Goal: Information Seeking & Learning: Learn about a topic

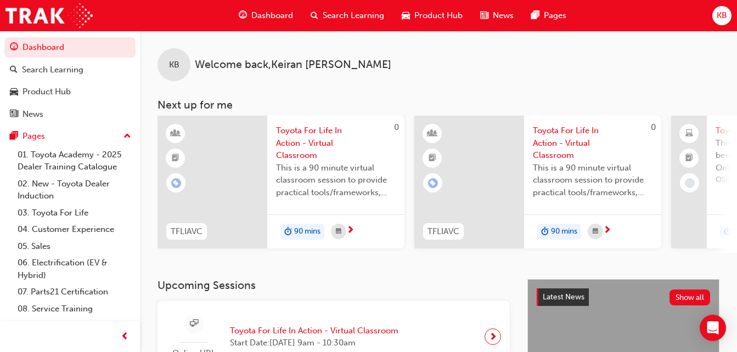
click at [267, 12] on span "Dashboard" at bounding box center [272, 15] width 42 height 13
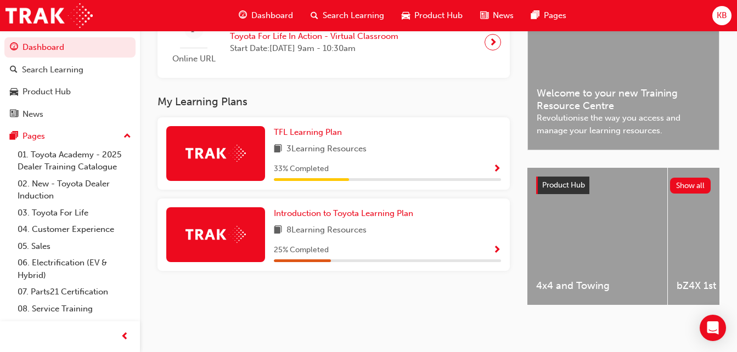
scroll to position [303, 0]
click at [306, 131] on span "TFL Learning Plan" at bounding box center [308, 132] width 68 height 10
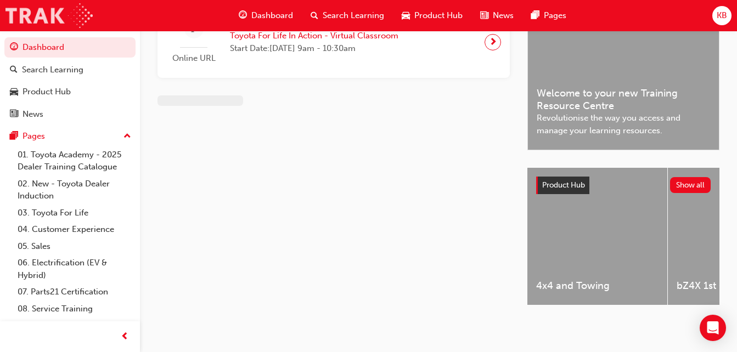
scroll to position [303, 0]
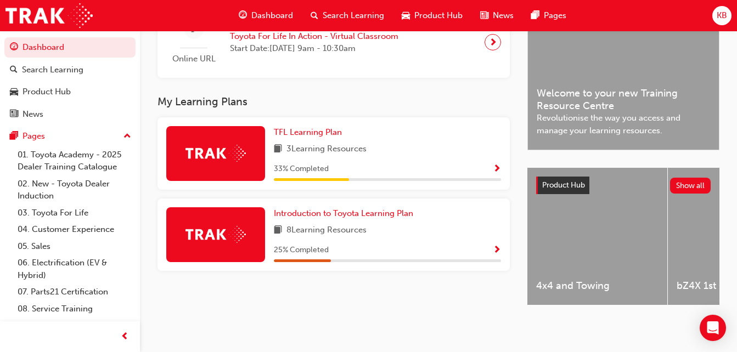
click at [331, 201] on div "Introduction to Toyota Learning Plan 8 Learning Resources 25 % Completed" at bounding box center [333, 235] width 352 height 72
click at [331, 207] on link "Introduction to Toyota Learning Plan" at bounding box center [346, 213] width 144 height 13
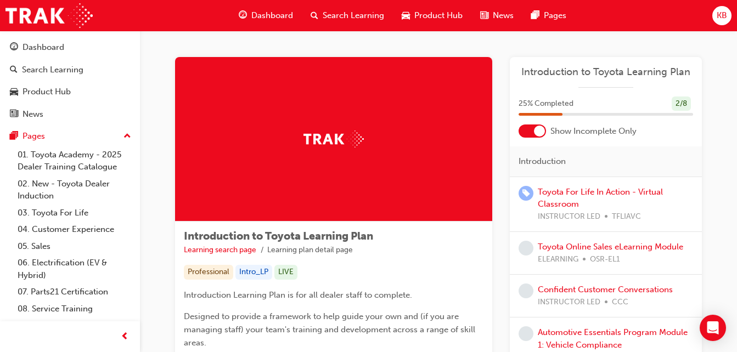
click at [266, 10] on span "Dashboard" at bounding box center [272, 15] width 42 height 13
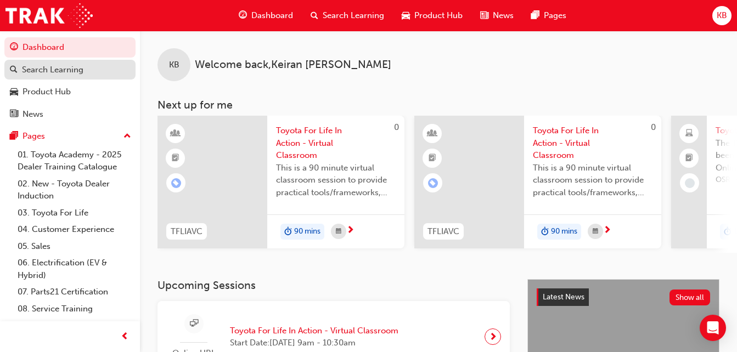
click at [64, 66] on div "Search Learning" at bounding box center [52, 70] width 61 height 13
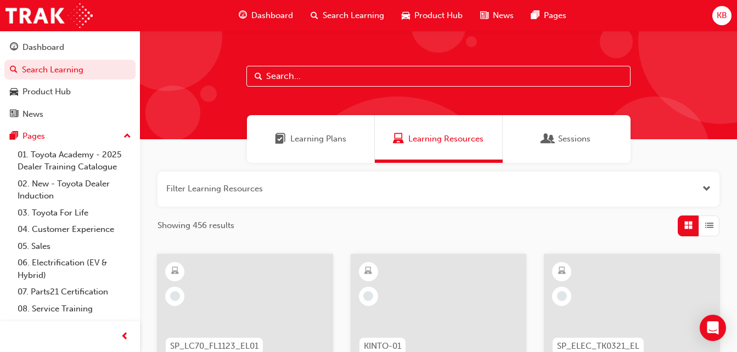
click at [188, 189] on button "button" at bounding box center [438, 189] width 562 height 35
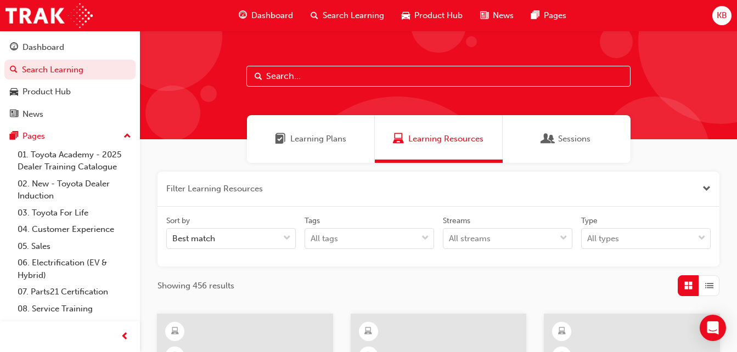
click at [318, 182] on button "button" at bounding box center [438, 189] width 562 height 35
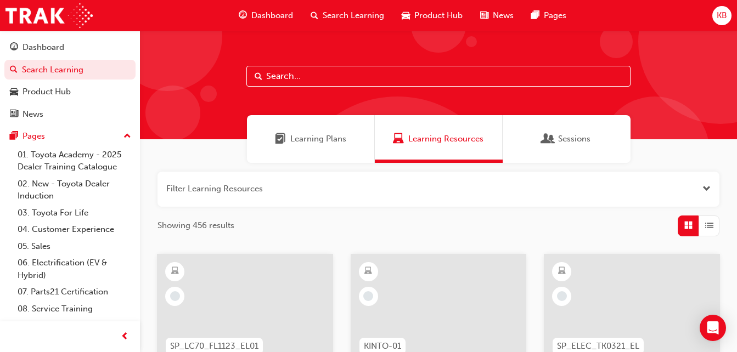
click at [725, 16] on span "KB" at bounding box center [721, 15] width 10 height 13
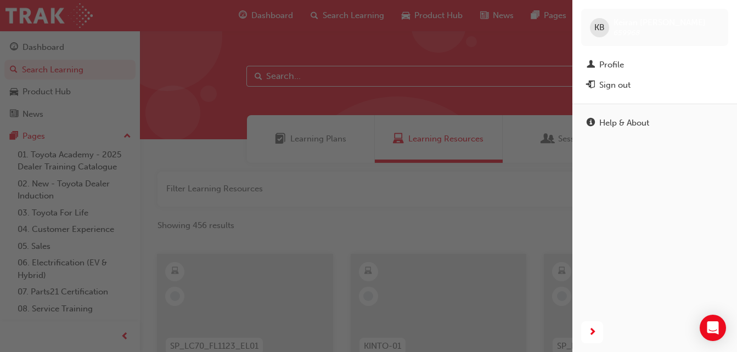
click at [360, 108] on div "button" at bounding box center [286, 176] width 572 height 352
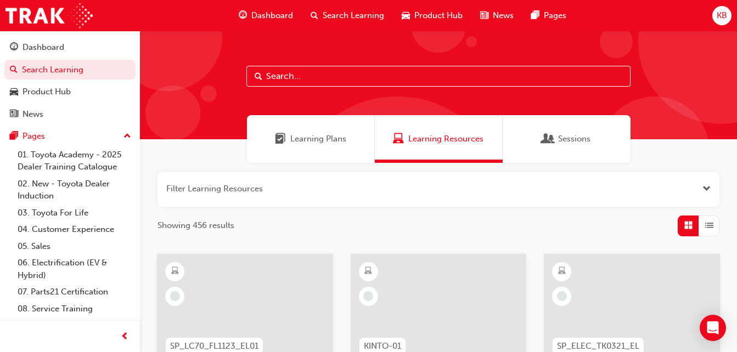
click at [338, 16] on span "Search Learning" at bounding box center [353, 15] width 61 height 13
click at [309, 75] on input "text" at bounding box center [438, 76] width 384 height 21
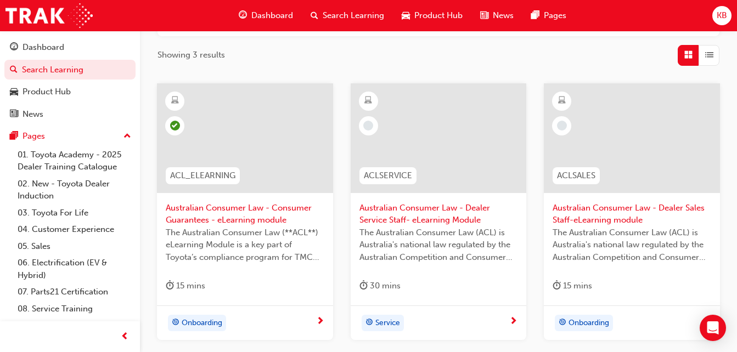
scroll to position [219, 0]
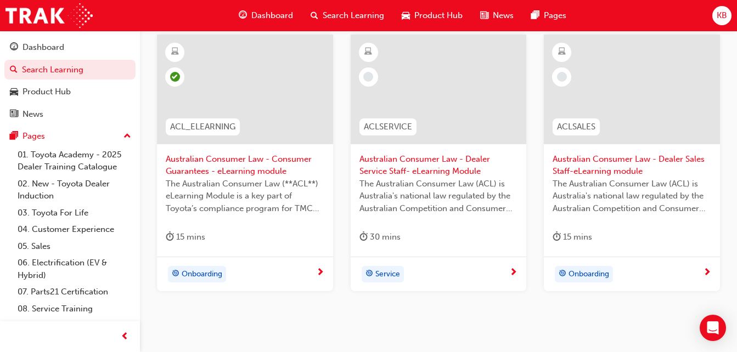
type input "australian con"
click at [222, 166] on span "Australian Consumer Law - Consumer Guarantees - eLearning module" at bounding box center [245, 165] width 159 height 25
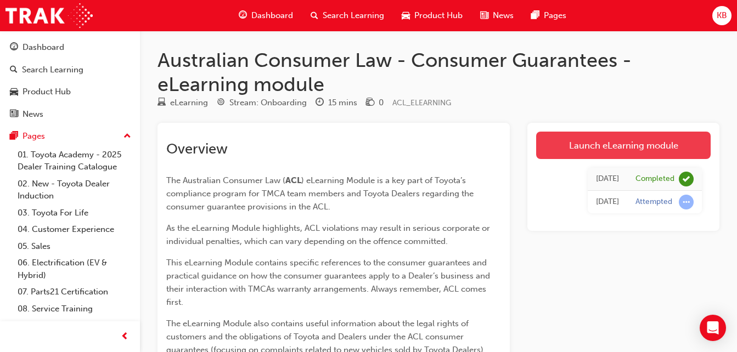
click at [606, 148] on link "Launch eLearning module" at bounding box center [623, 145] width 174 height 27
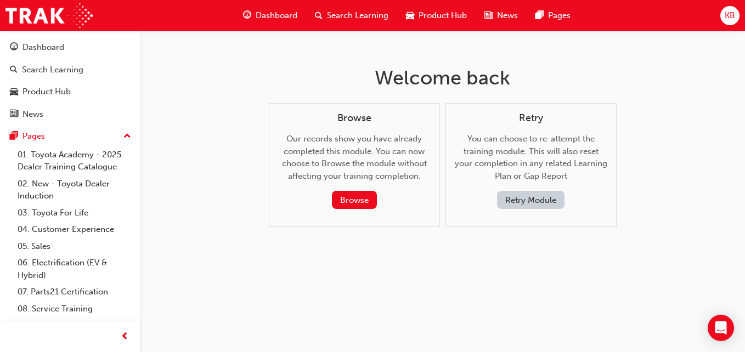
click at [225, 144] on div "Welcome back Browse Our records show you have already completed this module. Yo…" at bounding box center [372, 176] width 745 height 352
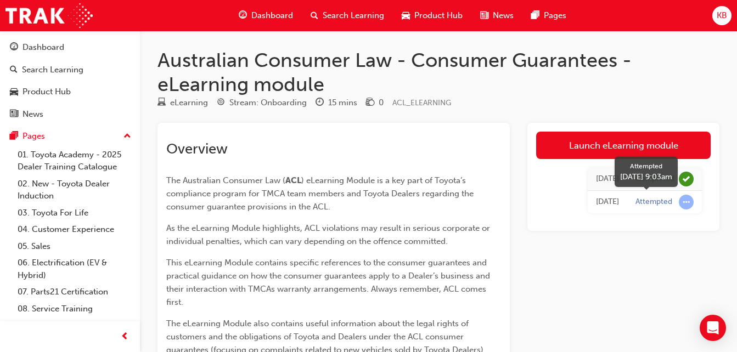
click at [686, 205] on span "learningRecordVerb_ATTEMPT-icon" at bounding box center [686, 202] width 15 height 15
click at [347, 13] on span "Search Learning" at bounding box center [353, 15] width 61 height 13
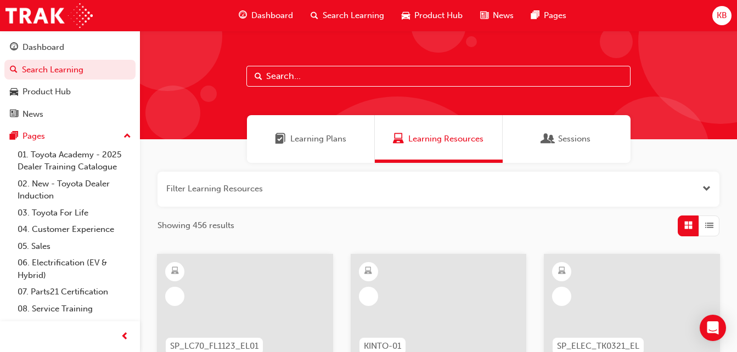
drag, startPoint x: 300, startPoint y: 72, endPoint x: 286, endPoint y: 51, distance: 25.7
click at [299, 72] on input "text" at bounding box center [438, 76] width 384 height 21
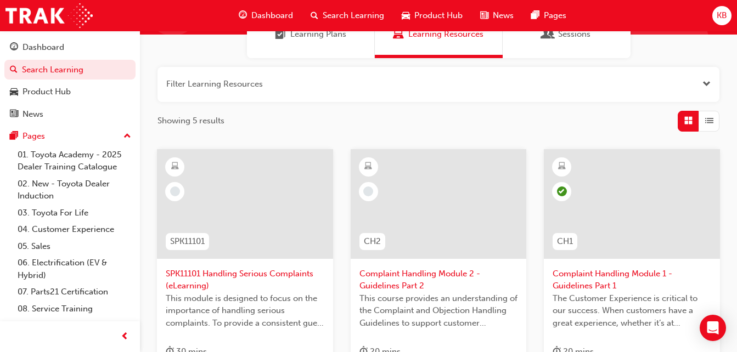
scroll to position [165, 0]
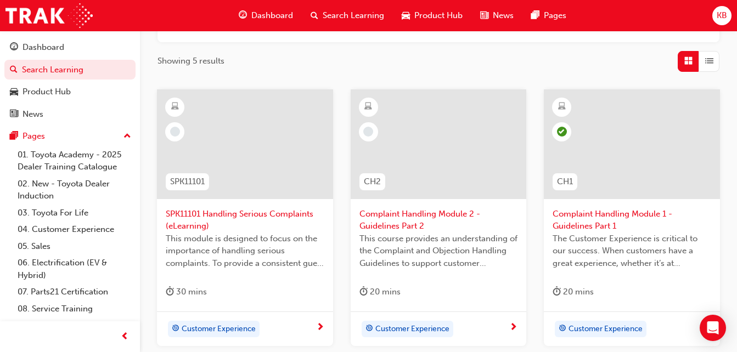
type input "complaint"
click at [579, 212] on span "Complaint Handling Module 1 - Guidelines Part 1" at bounding box center [631, 220] width 159 height 25
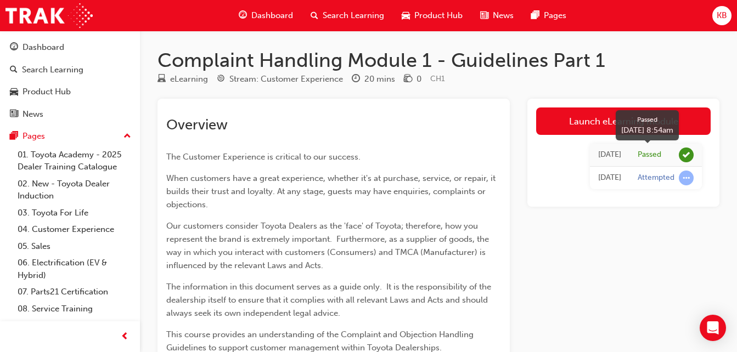
click at [682, 154] on span "learningRecordVerb_PASS-icon" at bounding box center [686, 155] width 15 height 15
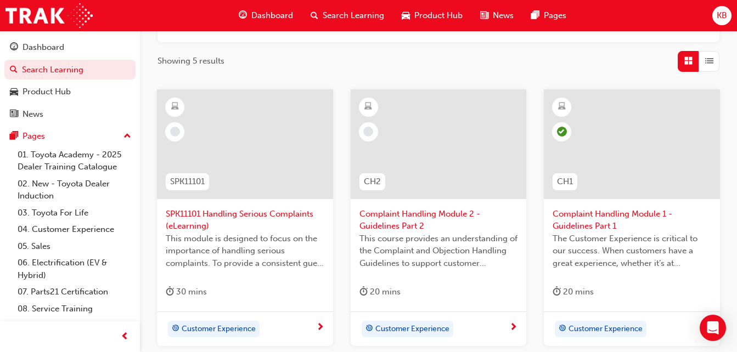
click at [419, 122] on div at bounding box center [439, 144] width 176 height 110
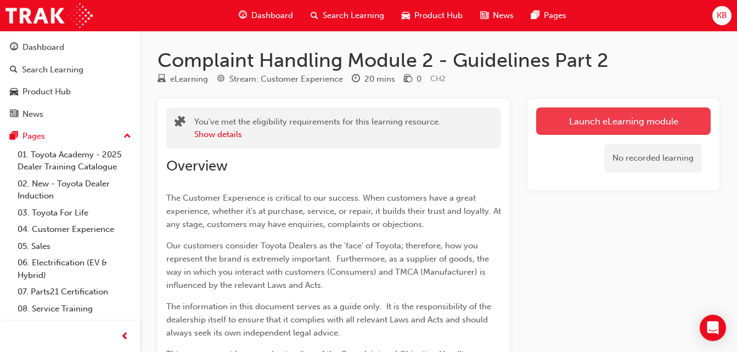
click at [628, 119] on link "Launch eLearning module" at bounding box center [623, 121] width 174 height 27
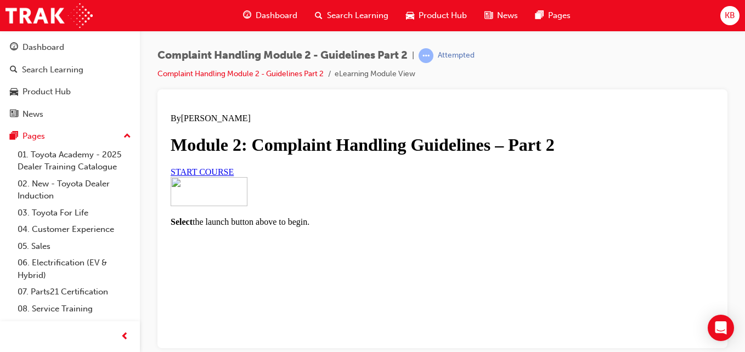
scroll to position [110, 0]
click at [234, 176] on link "START COURSE" at bounding box center [202, 171] width 63 height 9
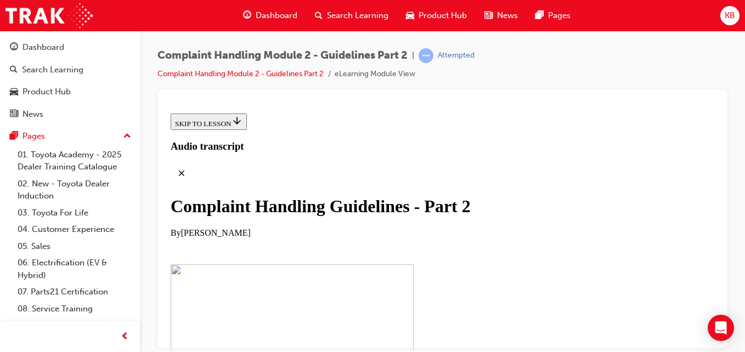
scroll to position [274, 0]
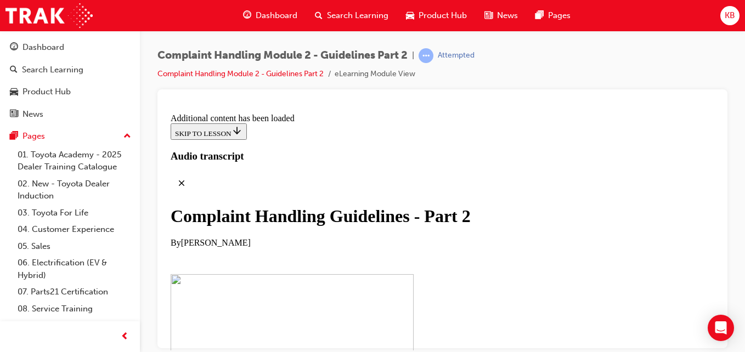
scroll to position [953, 0]
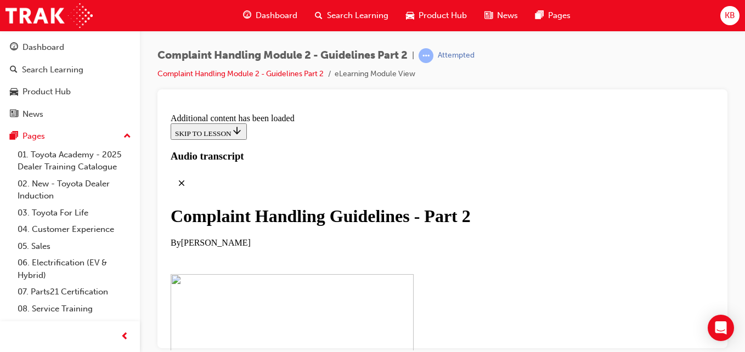
scroll to position [2433, 0]
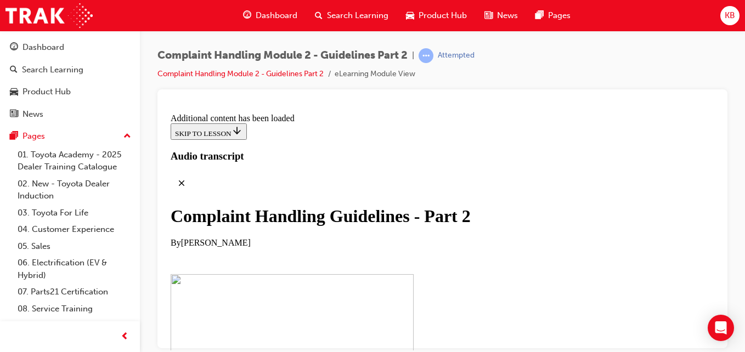
drag, startPoint x: 399, startPoint y: 231, endPoint x: 399, endPoint y: 226, distance: 5.5
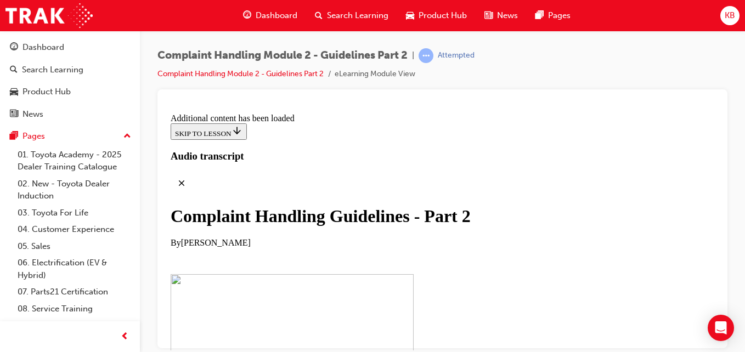
checkbox input "true"
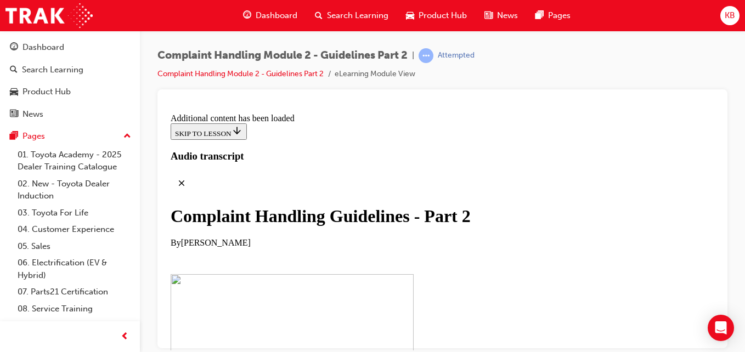
checkbox input "true"
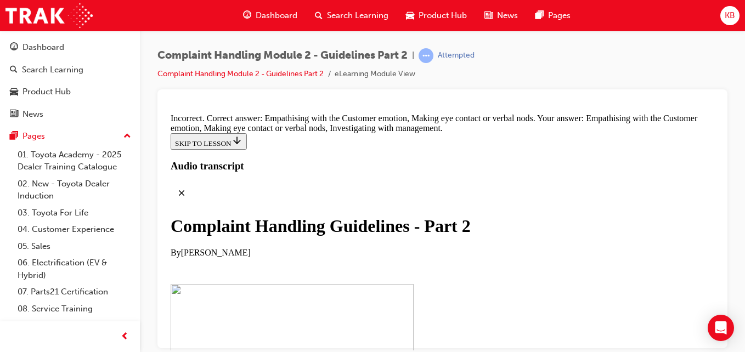
scroll to position [7191, 0]
drag, startPoint x: 282, startPoint y: 230, endPoint x: 279, endPoint y: 256, distance: 25.4
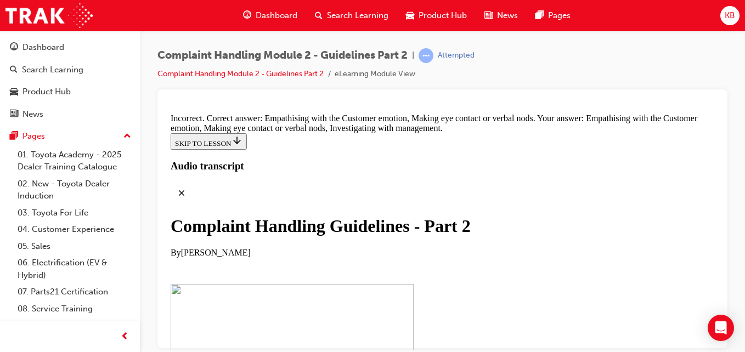
checkbox input "false"
drag, startPoint x: 279, startPoint y: 279, endPoint x: 287, endPoint y: 276, distance: 8.7
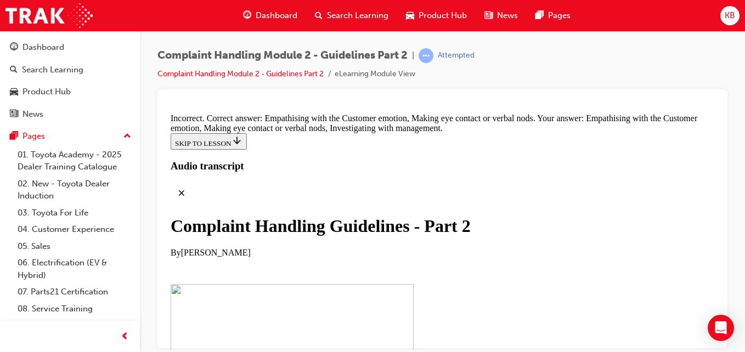
checkbox input "false"
drag, startPoint x: 344, startPoint y: 224, endPoint x: 540, endPoint y: 208, distance: 196.5
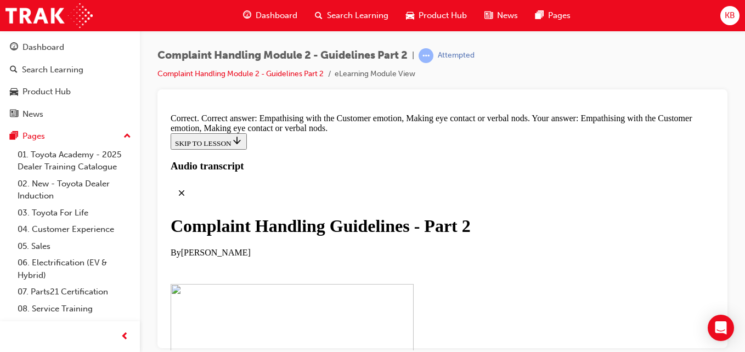
drag, startPoint x: 326, startPoint y: 252, endPoint x: 517, endPoint y: 256, distance: 190.9
drag, startPoint x: 345, startPoint y: 253, endPoint x: 541, endPoint y: 197, distance: 204.2
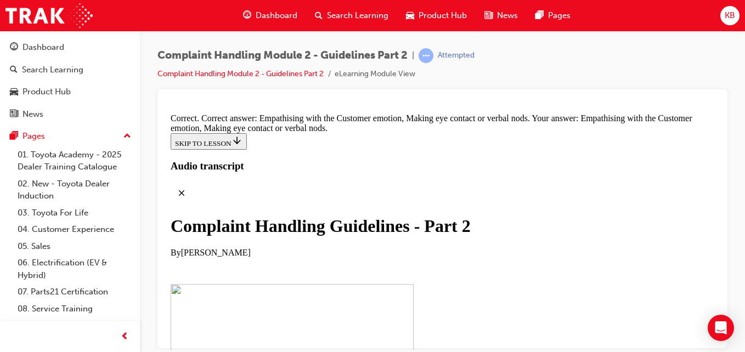
drag, startPoint x: 329, startPoint y: 196, endPoint x: 528, endPoint y: 208, distance: 199.5
drag, startPoint x: 347, startPoint y: 200, endPoint x: 484, endPoint y: 256, distance: 148.3
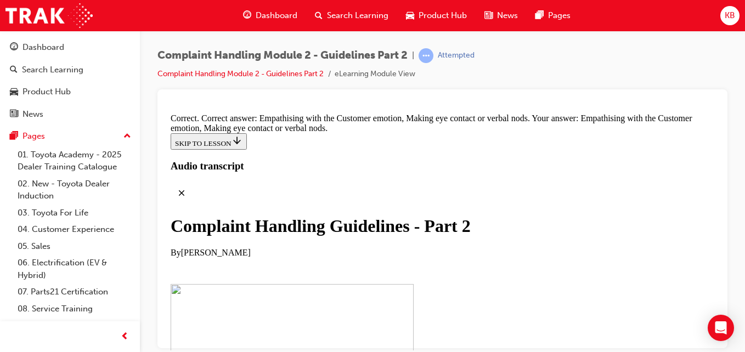
scroll to position [7546, 0]
drag, startPoint x: 369, startPoint y: 314, endPoint x: 549, endPoint y: 262, distance: 187.5
drag, startPoint x: 342, startPoint y: 139, endPoint x: 508, endPoint y: 161, distance: 167.0
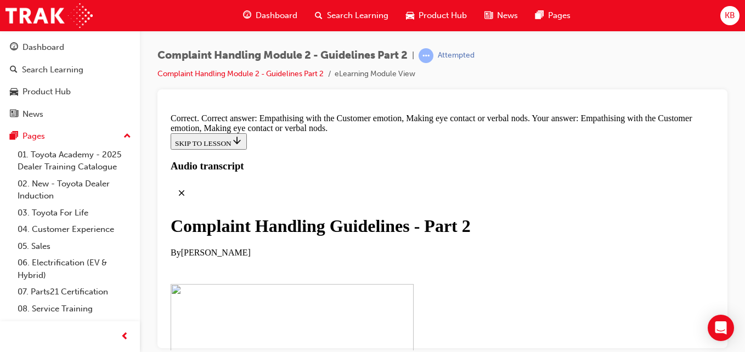
drag, startPoint x: 324, startPoint y: 329, endPoint x: 511, endPoint y: 188, distance: 234.6
drag, startPoint x: 339, startPoint y: 257, endPoint x: 515, endPoint y: 261, distance: 176.1
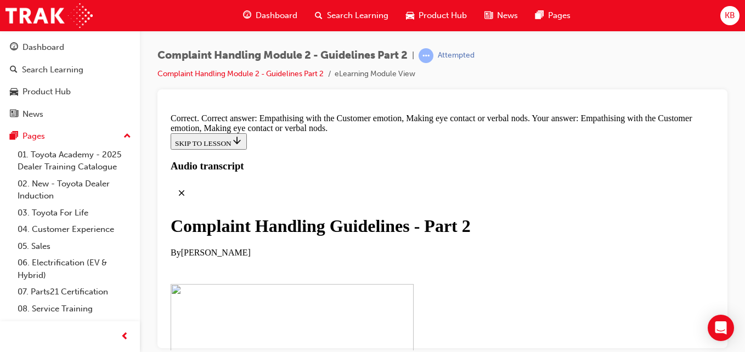
drag, startPoint x: 353, startPoint y: 314, endPoint x: 552, endPoint y: 253, distance: 207.5
drag, startPoint x: 370, startPoint y: 144, endPoint x: 522, endPoint y: 151, distance: 152.7
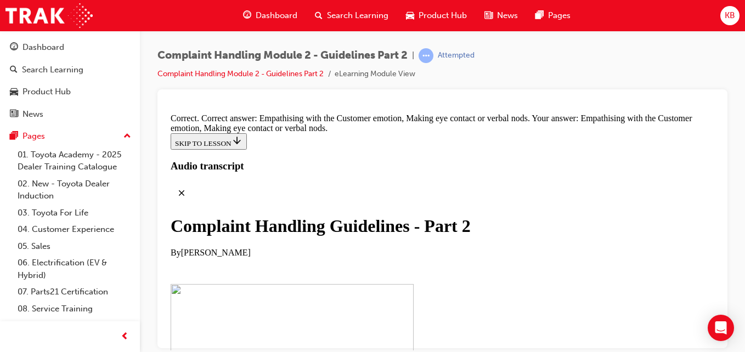
drag, startPoint x: 338, startPoint y: 212, endPoint x: 539, endPoint y: 208, distance: 200.3
drag, startPoint x: 368, startPoint y: 203, endPoint x: 531, endPoint y: 145, distance: 173.0
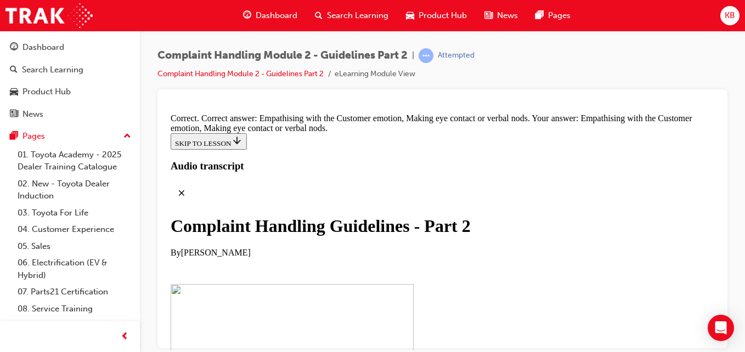
scroll to position [7398, 0]
drag, startPoint x: 368, startPoint y: 137, endPoint x: 354, endPoint y: 227, distance: 91.5
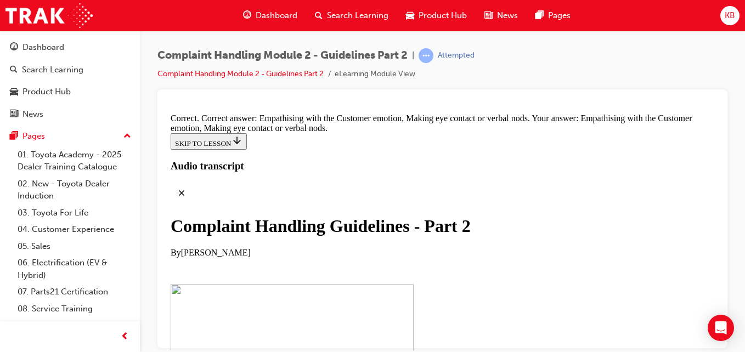
drag, startPoint x: 392, startPoint y: 117, endPoint x: 556, endPoint y: 169, distance: 172.6
drag, startPoint x: 342, startPoint y: 258, endPoint x: 541, endPoint y: 268, distance: 199.9
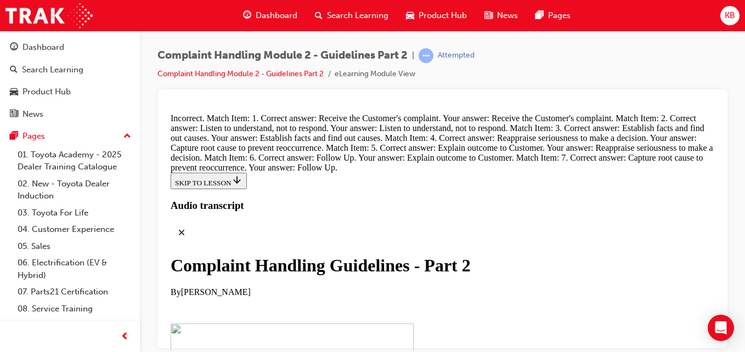
scroll to position [7632, 0]
drag, startPoint x: 364, startPoint y: 339, endPoint x: 493, endPoint y: 241, distance: 162.0
drag, startPoint x: 353, startPoint y: 329, endPoint x: 493, endPoint y: 268, distance: 152.3
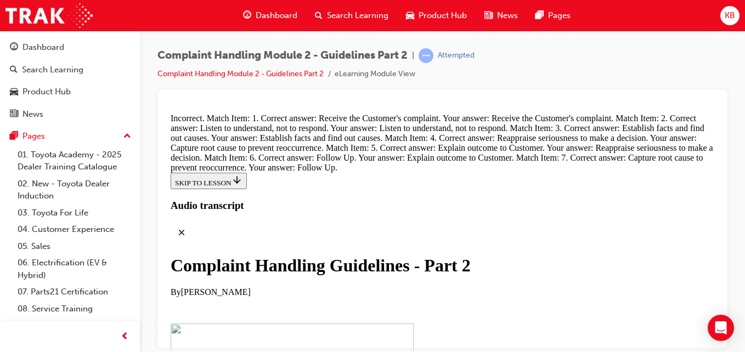
drag, startPoint x: 326, startPoint y: 335, endPoint x: 337, endPoint y: 312, distance: 26.0
drag, startPoint x: 414, startPoint y: 221, endPoint x: 489, endPoint y: 225, distance: 74.7
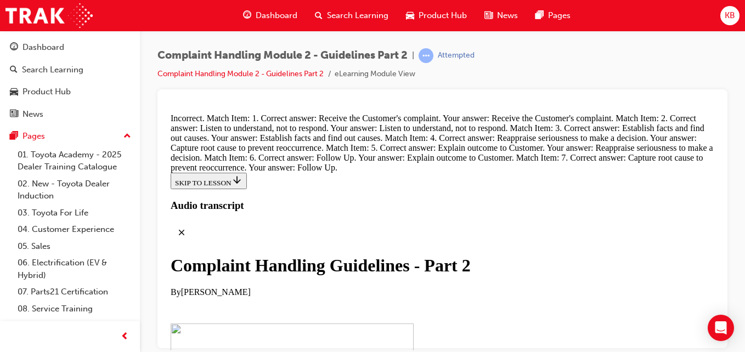
scroll to position [7906, 0]
drag, startPoint x: 340, startPoint y: 131, endPoint x: 539, endPoint y: 151, distance: 200.8
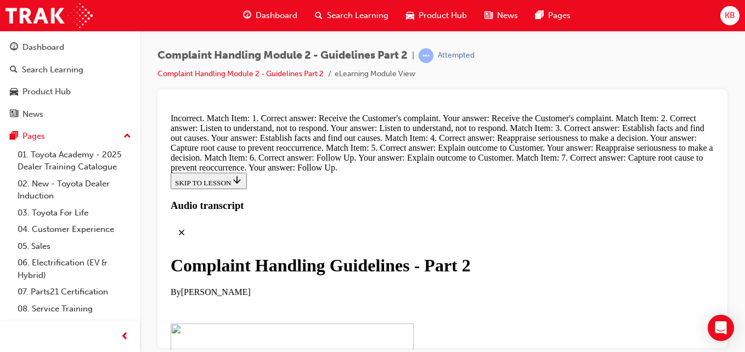
scroll to position [7512, 0]
drag, startPoint x: 349, startPoint y: 234, endPoint x: 530, endPoint y: 189, distance: 186.0
drag, startPoint x: 349, startPoint y: 282, endPoint x: 564, endPoint y: 171, distance: 241.7
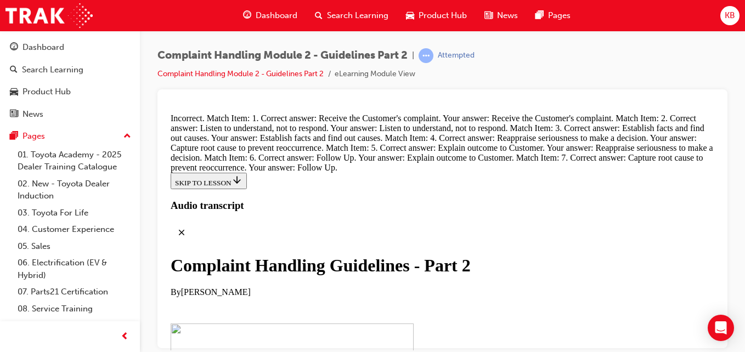
drag, startPoint x: 331, startPoint y: 292, endPoint x: 514, endPoint y: 170, distance: 219.8
drag, startPoint x: 315, startPoint y: 229, endPoint x: 496, endPoint y: 227, distance: 181.0
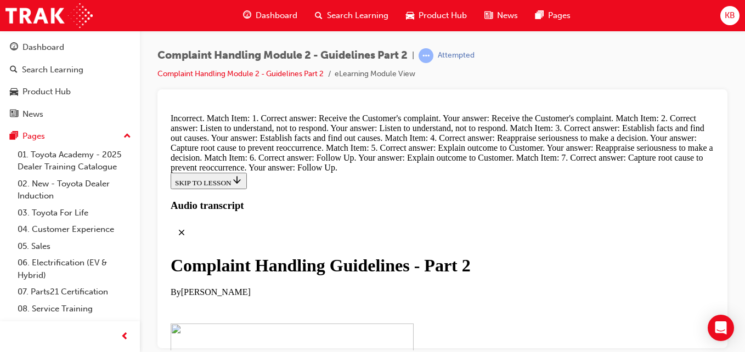
drag, startPoint x: 326, startPoint y: 285, endPoint x: 500, endPoint y: 284, distance: 173.9
drag, startPoint x: 333, startPoint y: 184, endPoint x: 513, endPoint y: 195, distance: 180.3
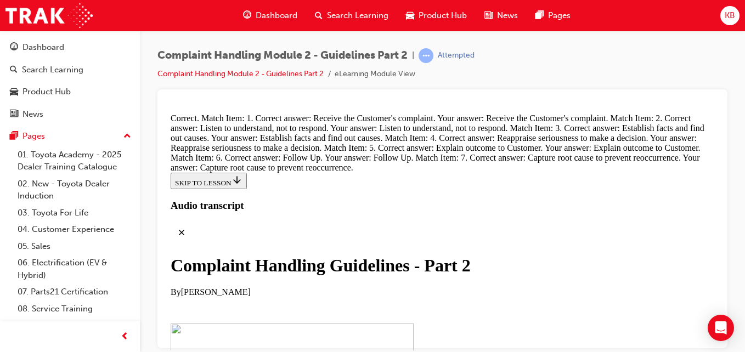
radio input "true"
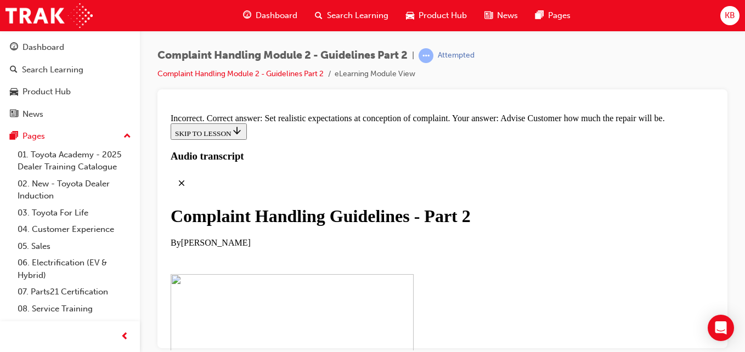
radio input "true"
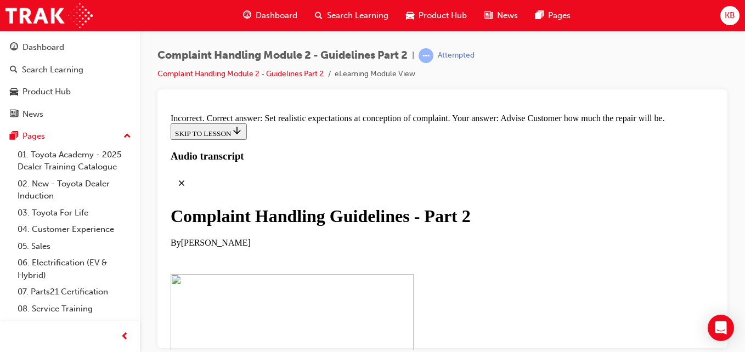
scroll to position [8295, 0]
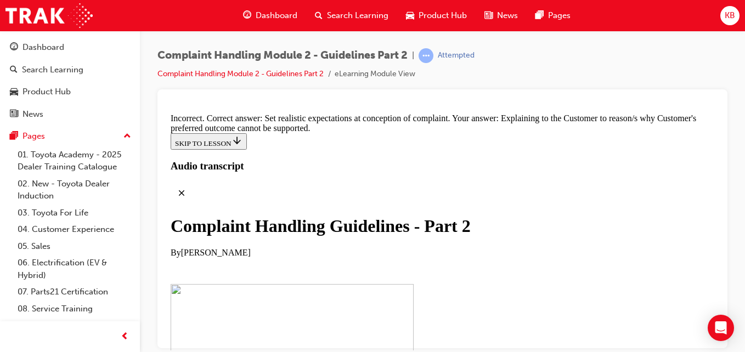
scroll to position [8350, 0]
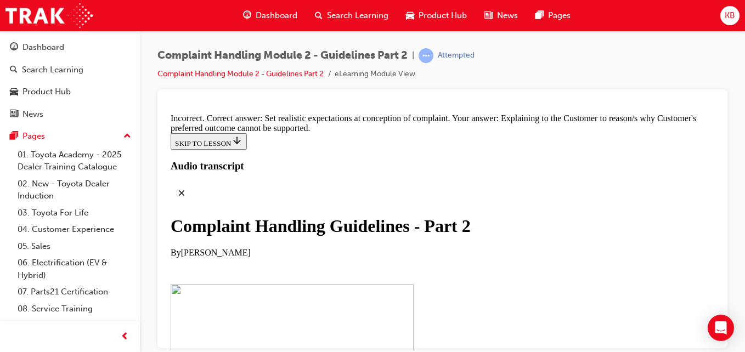
radio input "true"
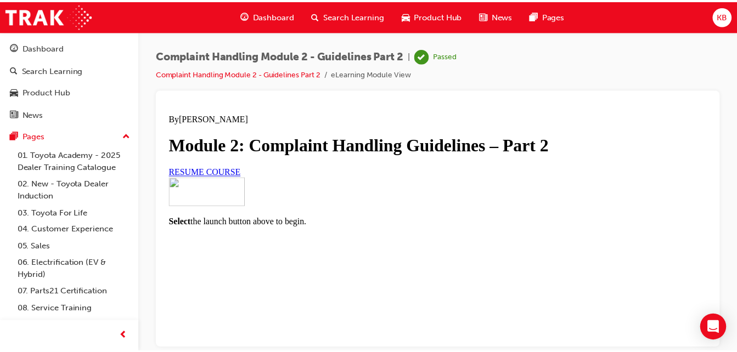
scroll to position [184, 0]
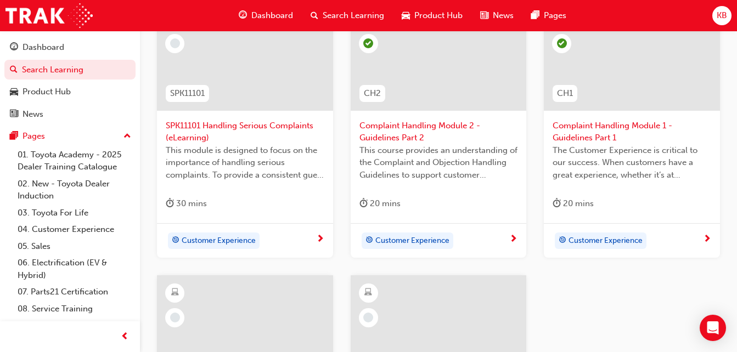
scroll to position [274, 0]
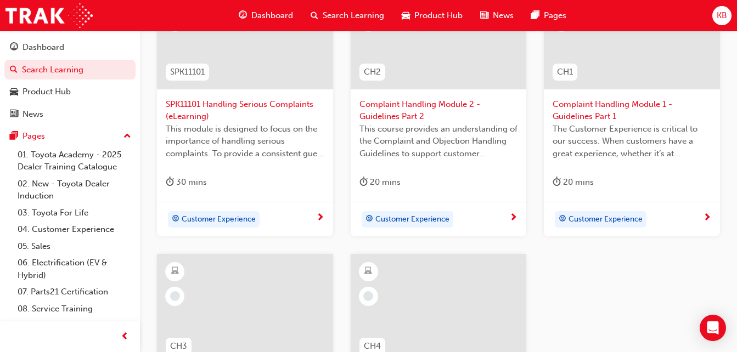
click at [434, 110] on span "Complaint Handling Module 2 - Guidelines Part 2" at bounding box center [438, 110] width 159 height 25
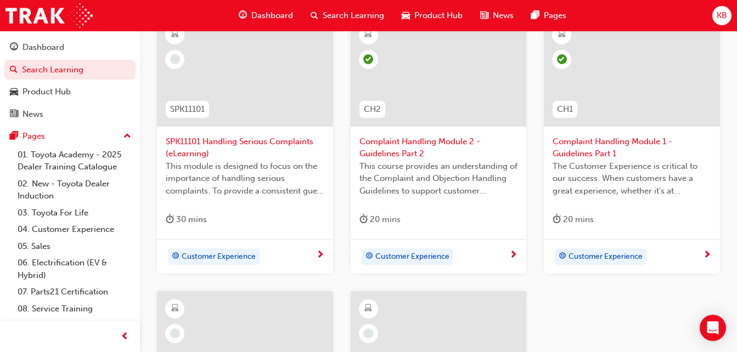
scroll to position [219, 0]
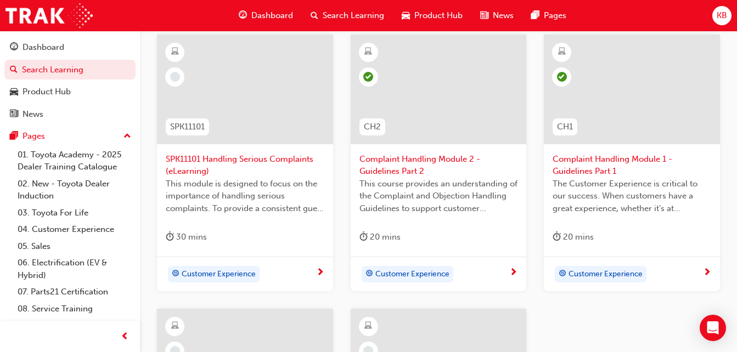
click at [630, 99] on div at bounding box center [632, 90] width 176 height 110
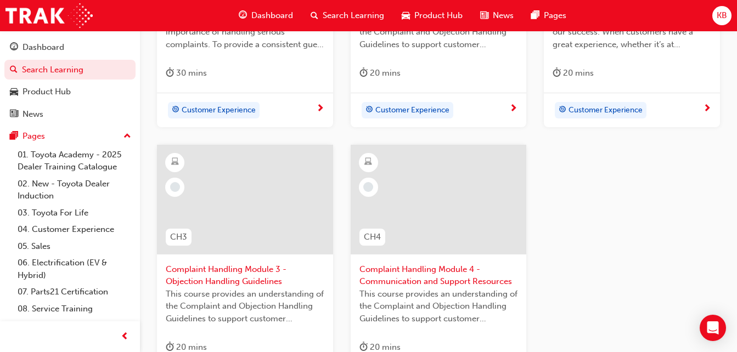
scroll to position [384, 0]
click at [220, 273] on span "Complaint Handling Module 3 - Objection Handling Guidelines" at bounding box center [245, 275] width 159 height 25
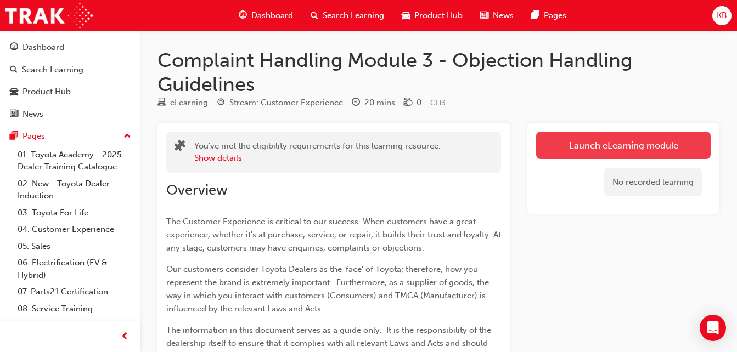
click at [604, 145] on link "Launch eLearning module" at bounding box center [623, 145] width 174 height 27
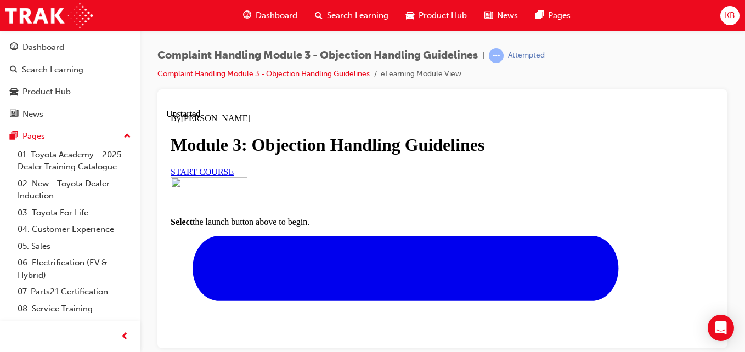
scroll to position [131, 0]
click at [234, 172] on link "START COURSE" at bounding box center [202, 171] width 63 height 9
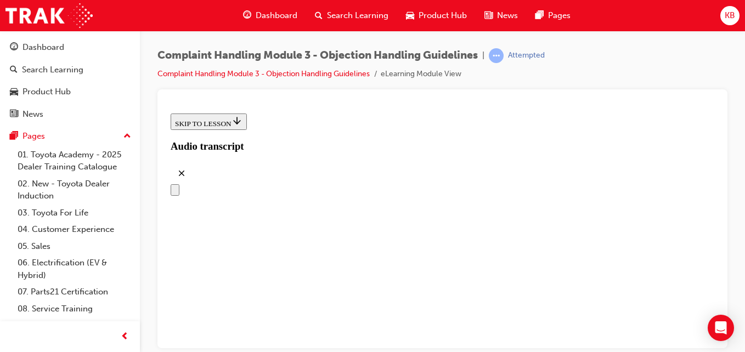
scroll to position [305, 0]
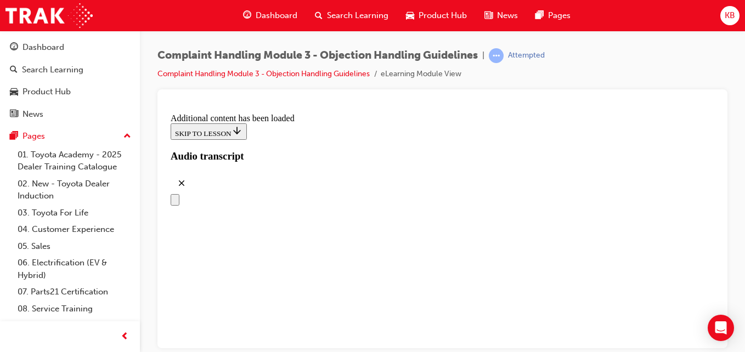
scroll to position [2938, 0]
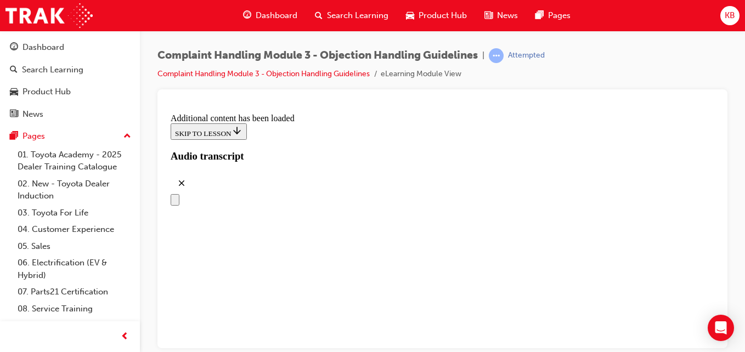
drag, startPoint x: 367, startPoint y: 343, endPoint x: 558, endPoint y: 216, distance: 229.4
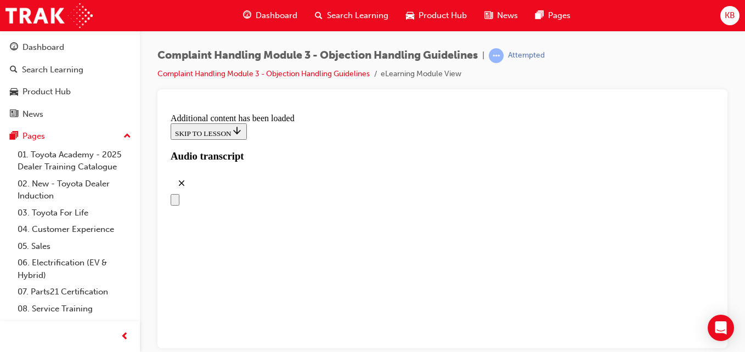
drag, startPoint x: 337, startPoint y: 253, endPoint x: 496, endPoint y: 216, distance: 163.4
drag, startPoint x: 370, startPoint y: 300, endPoint x: 542, endPoint y: 245, distance: 180.2
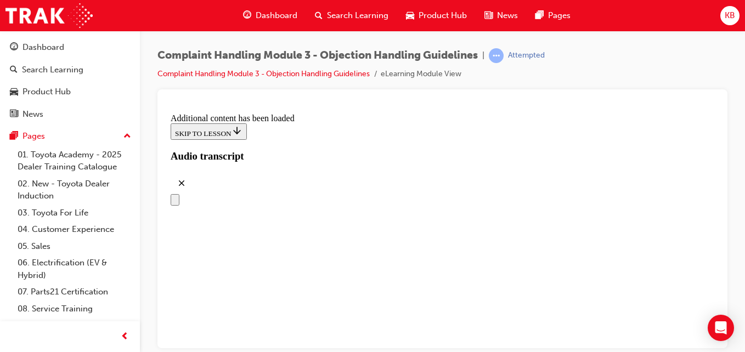
drag, startPoint x: 325, startPoint y: 194, endPoint x: 388, endPoint y: 219, distance: 68.3
drag, startPoint x: 347, startPoint y: 255, endPoint x: 547, endPoint y: 260, distance: 200.8
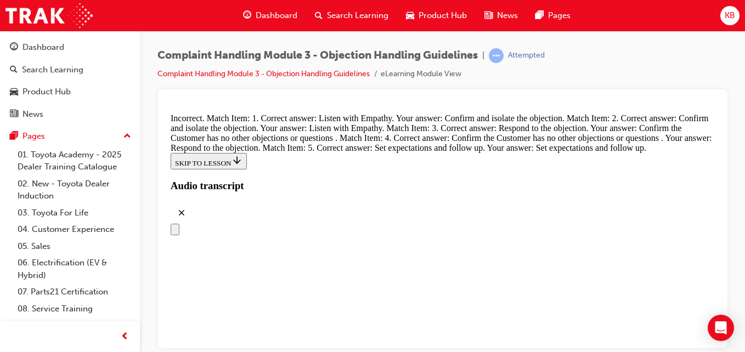
scroll to position [4547, 0]
drag, startPoint x: 351, startPoint y: 231, endPoint x: 561, endPoint y: 242, distance: 210.9
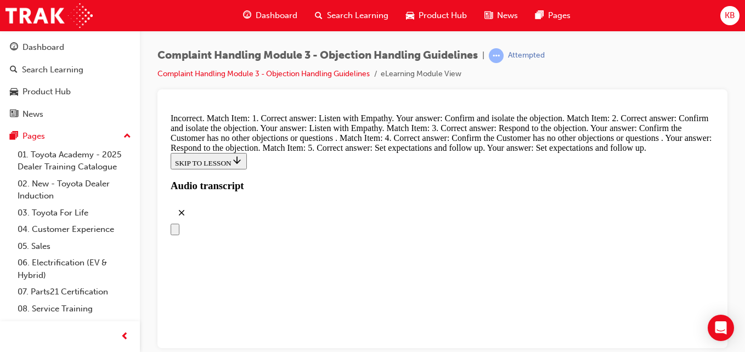
scroll to position [4260, 0]
drag, startPoint x: 348, startPoint y: 234, endPoint x: 576, endPoint y: 174, distance: 235.2
drag, startPoint x: 331, startPoint y: 183, endPoint x: 537, endPoint y: 180, distance: 205.7
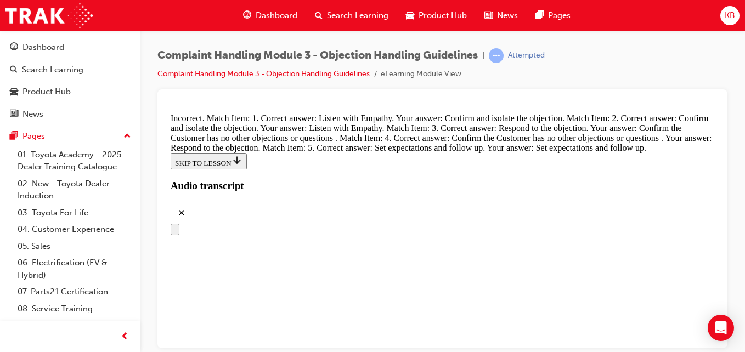
drag, startPoint x: 365, startPoint y: 303, endPoint x: 634, endPoint y: 235, distance: 276.7
drag, startPoint x: 345, startPoint y: 242, endPoint x: 536, endPoint y: 233, distance: 191.7
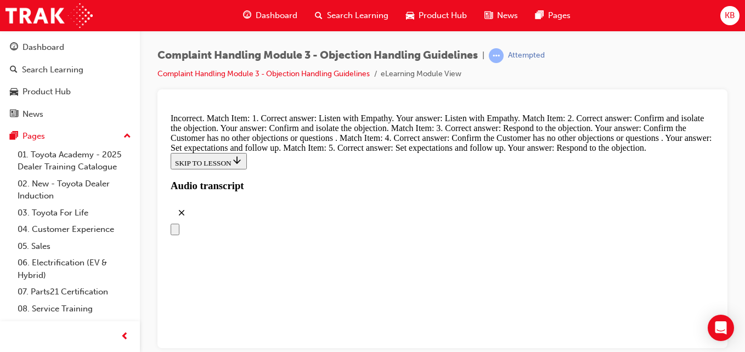
drag, startPoint x: 335, startPoint y: 239, endPoint x: 500, endPoint y: 194, distance: 171.0
drag, startPoint x: 343, startPoint y: 236, endPoint x: 557, endPoint y: 245, distance: 214.1
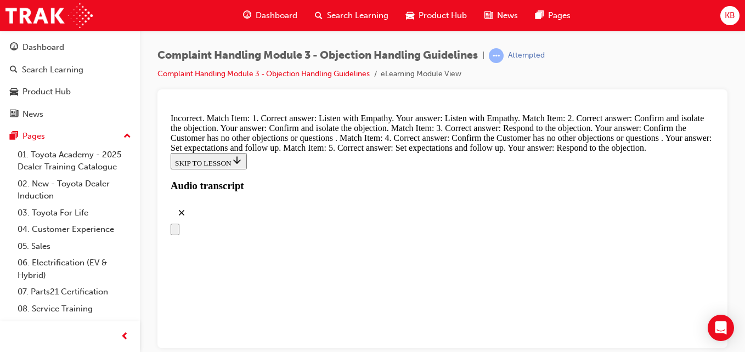
drag, startPoint x: 349, startPoint y: 295, endPoint x: 551, endPoint y: 178, distance: 234.0
drag, startPoint x: 331, startPoint y: 293, endPoint x: 481, endPoint y: 240, distance: 158.4
drag, startPoint x: 357, startPoint y: 235, endPoint x: 504, endPoint y: 304, distance: 162.7
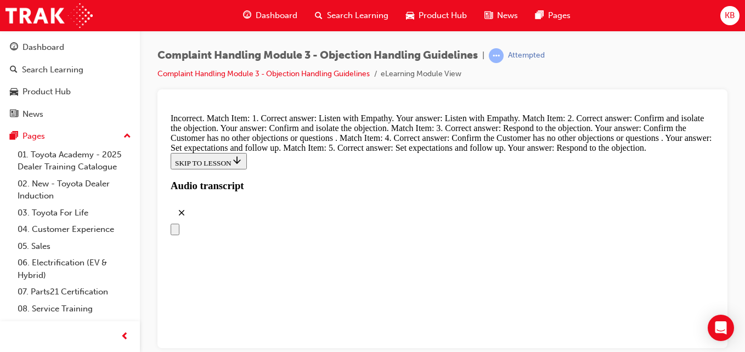
drag, startPoint x: 361, startPoint y: 298, endPoint x: 516, endPoint y: 302, distance: 155.3
drag, startPoint x: 369, startPoint y: 228, endPoint x: 589, endPoint y: 230, distance: 220.0
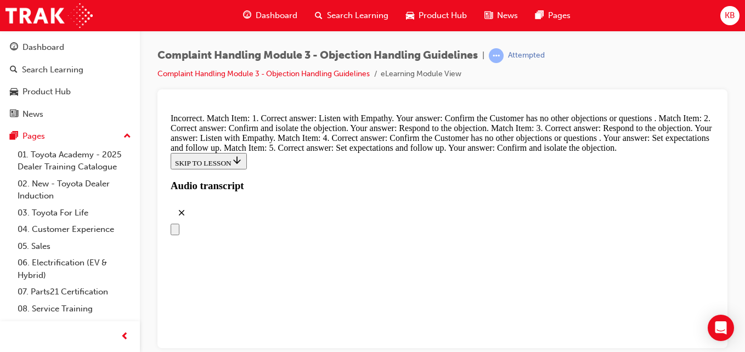
scroll to position [4644, 0]
drag, startPoint x: 331, startPoint y: 241, endPoint x: 538, endPoint y: 115, distance: 242.2
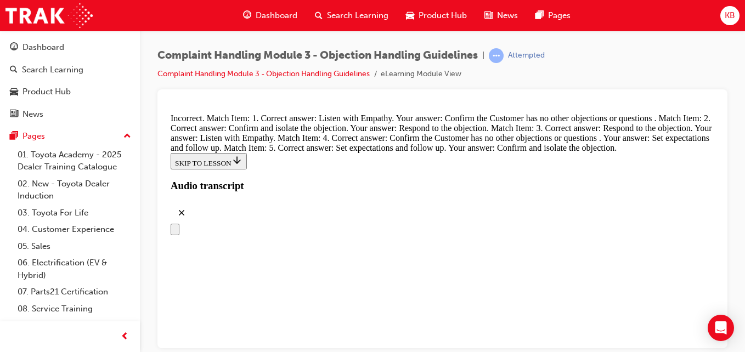
scroll to position [4238, 0]
drag, startPoint x: 356, startPoint y: 256, endPoint x: 257, endPoint y: 244, distance: 99.5
drag, startPoint x: 366, startPoint y: 205, endPoint x: 522, endPoint y: 150, distance: 165.9
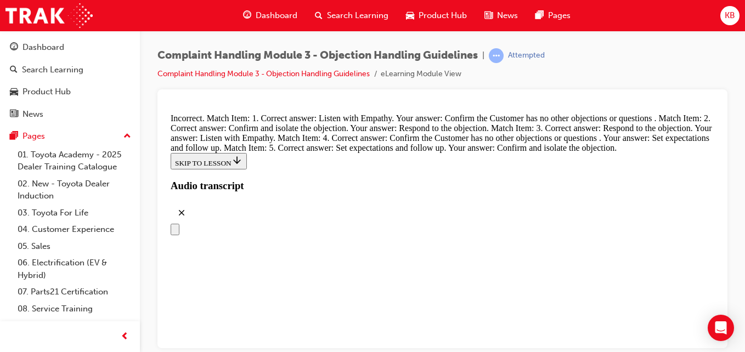
drag, startPoint x: 344, startPoint y: 268, endPoint x: 543, endPoint y: 204, distance: 208.2
drag, startPoint x: 342, startPoint y: 264, endPoint x: 538, endPoint y: 264, distance: 195.3
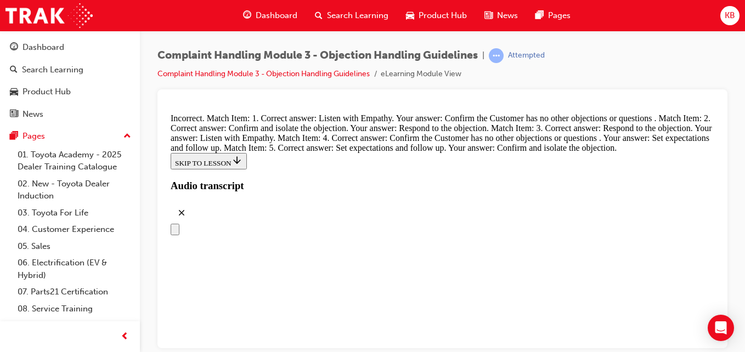
drag, startPoint x: 338, startPoint y: 256, endPoint x: 485, endPoint y: 257, distance: 146.5
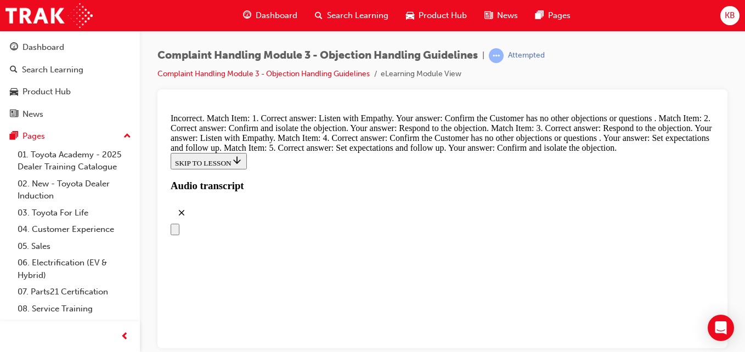
scroll to position [4512, 0]
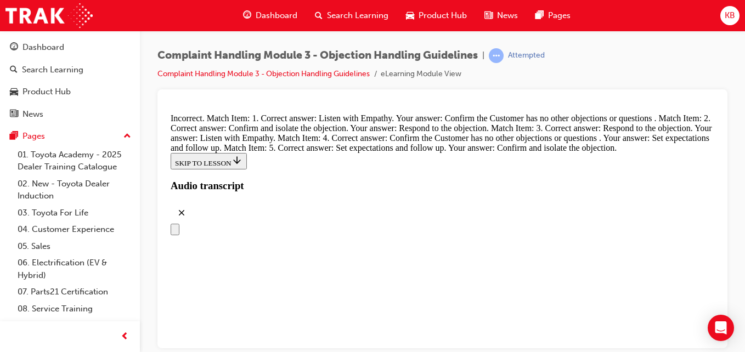
scroll to position [4238, 0]
drag, startPoint x: 365, startPoint y: 236, endPoint x: 385, endPoint y: 236, distance: 19.8
drag, startPoint x: 388, startPoint y: 194, endPoint x: 522, endPoint y: 199, distance: 133.9
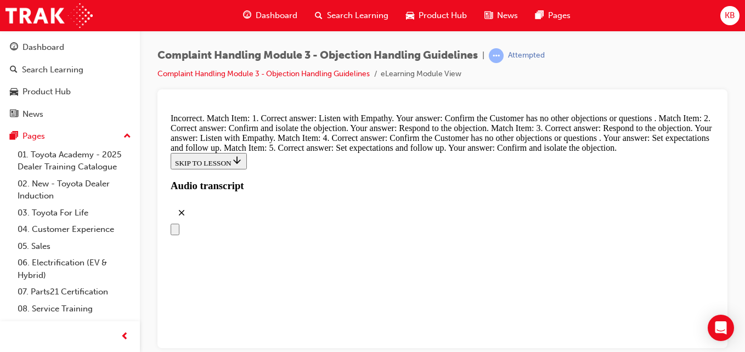
drag, startPoint x: 364, startPoint y: 256, endPoint x: 557, endPoint y: 257, distance: 193.1
drag, startPoint x: 353, startPoint y: 309, endPoint x: 585, endPoint y: 311, distance: 232.6
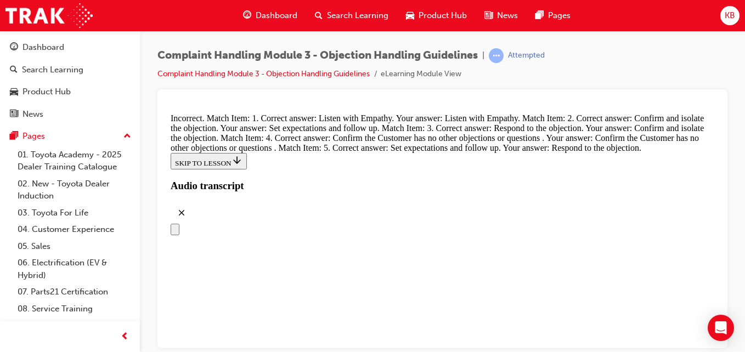
scroll to position [4545, 0]
drag, startPoint x: 332, startPoint y: 241, endPoint x: 377, endPoint y: 107, distance: 141.2
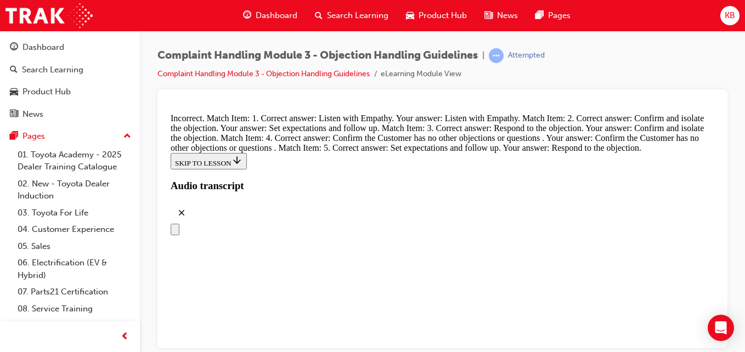
scroll to position [4211, 0]
drag, startPoint x: 344, startPoint y: 280, endPoint x: 494, endPoint y: 217, distance: 162.5
drag, startPoint x: 346, startPoint y: 230, endPoint x: 541, endPoint y: 182, distance: 201.2
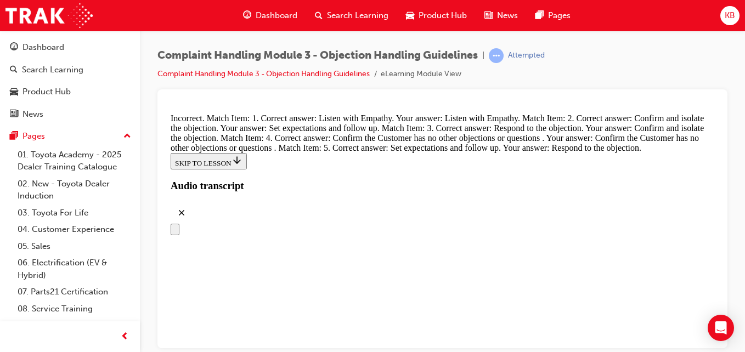
drag, startPoint x: 367, startPoint y: 336, endPoint x: 552, endPoint y: 201, distance: 229.0
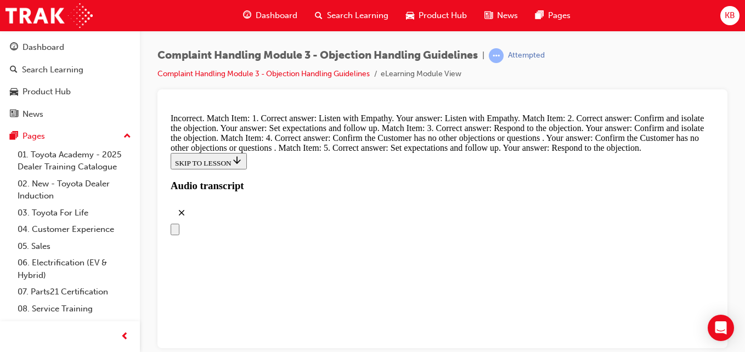
drag, startPoint x: 349, startPoint y: 190, endPoint x: 519, endPoint y: 297, distance: 200.6
drag, startPoint x: 323, startPoint y: 324, endPoint x: 529, endPoint y: 154, distance: 267.3
drag, startPoint x: 315, startPoint y: 300, endPoint x: 508, endPoint y: 301, distance: 193.1
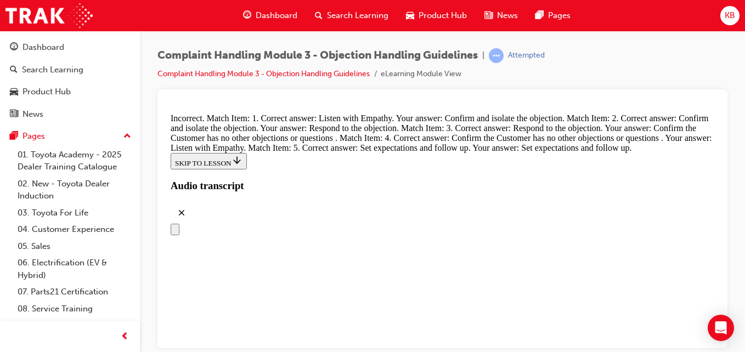
scroll to position [4421, 0]
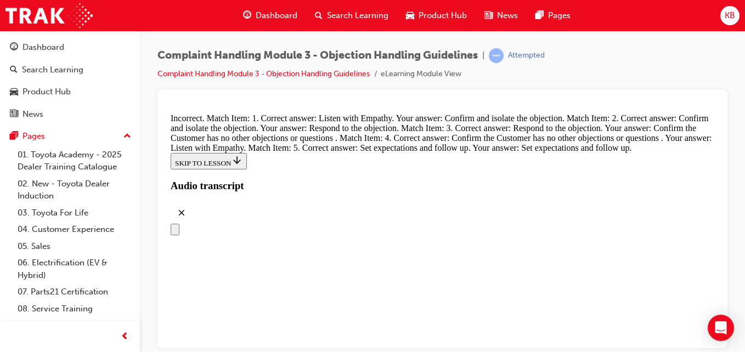
drag, startPoint x: 346, startPoint y: 295, endPoint x: 375, endPoint y: 282, distance: 31.5
drag, startPoint x: 368, startPoint y: 231, endPoint x: 473, endPoint y: 100, distance: 168.5
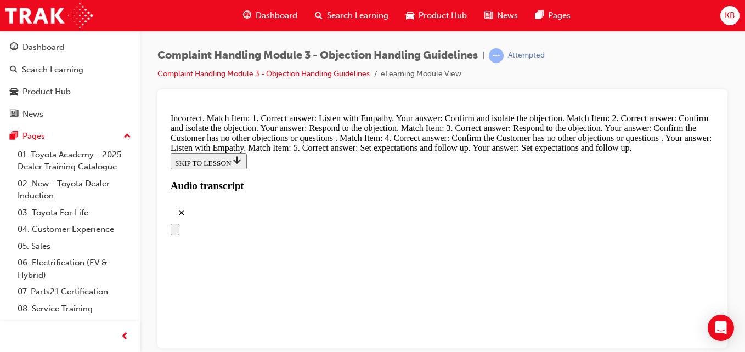
scroll to position [4316, 0]
drag, startPoint x: 341, startPoint y: 176, endPoint x: 498, endPoint y: 120, distance: 166.0
drag, startPoint x: 352, startPoint y: 341, endPoint x: 519, endPoint y: 248, distance: 191.8
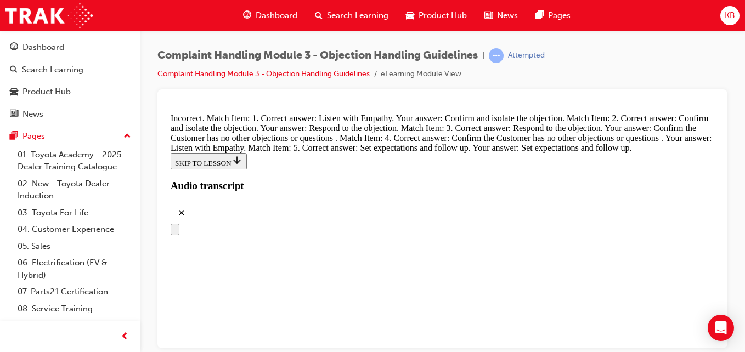
drag, startPoint x: 343, startPoint y: 208, endPoint x: 523, endPoint y: 156, distance: 186.8
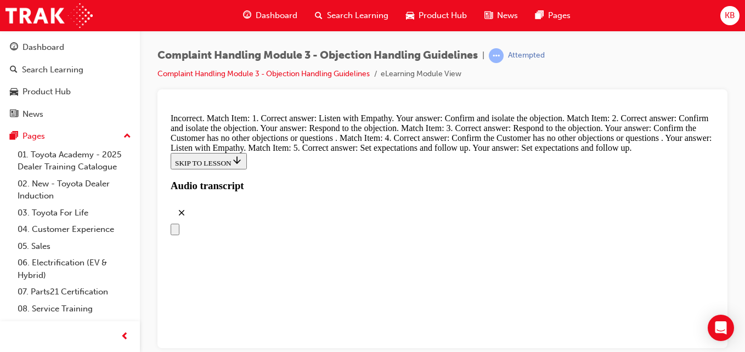
drag, startPoint x: 342, startPoint y: 208, endPoint x: 547, endPoint y: 268, distance: 213.7
drag, startPoint x: 361, startPoint y: 206, endPoint x: 541, endPoint y: 144, distance: 190.5
drag, startPoint x: 352, startPoint y: 149, endPoint x: 538, endPoint y: 206, distance: 193.8
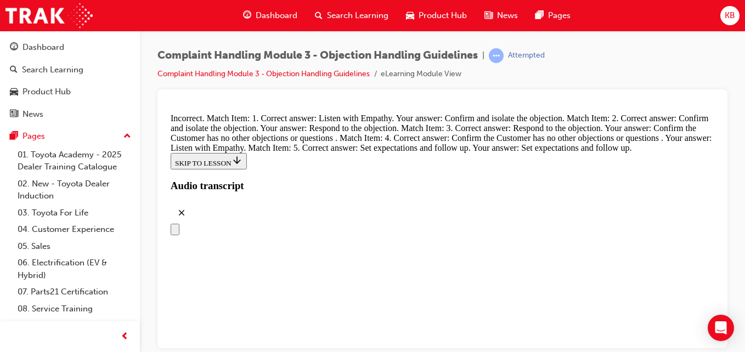
drag, startPoint x: 369, startPoint y: 269, endPoint x: 530, endPoint y: 208, distance: 172.4
drag, startPoint x: 370, startPoint y: 251, endPoint x: 535, endPoint y: 258, distance: 165.3
drag, startPoint x: 329, startPoint y: 269, endPoint x: 530, endPoint y: 209, distance: 210.0
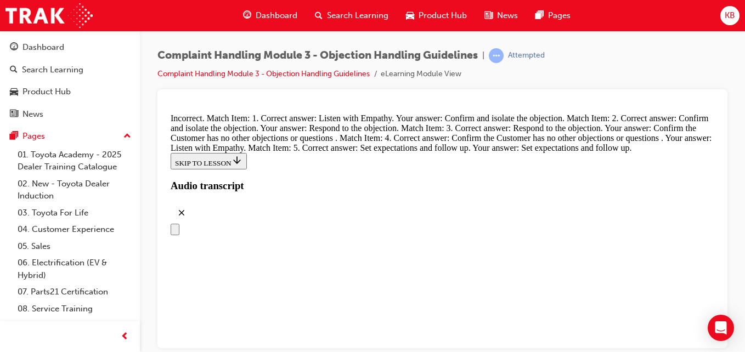
drag, startPoint x: 325, startPoint y: 261, endPoint x: 347, endPoint y: 257, distance: 21.8
drag, startPoint x: 347, startPoint y: 251, endPoint x: 381, endPoint y: 249, distance: 34.0
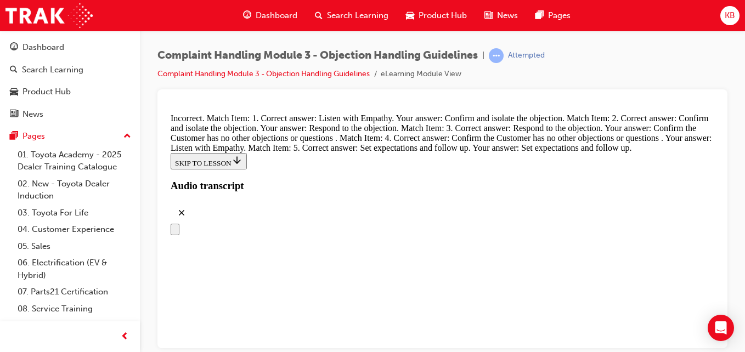
scroll to position [4452, 0]
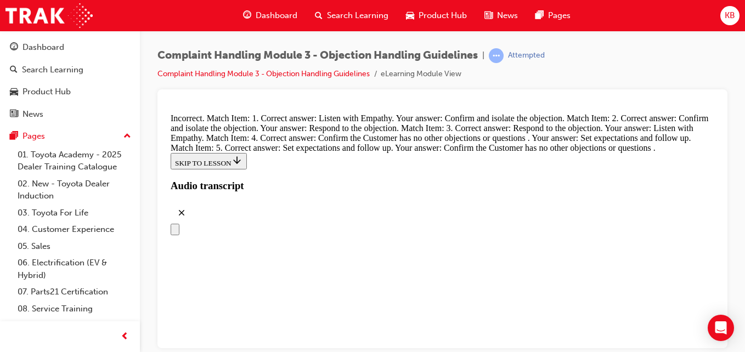
drag, startPoint x: 344, startPoint y: 238, endPoint x: 536, endPoint y: 126, distance: 222.7
drag, startPoint x: 352, startPoint y: 204, endPoint x: 481, endPoint y: 142, distance: 143.3
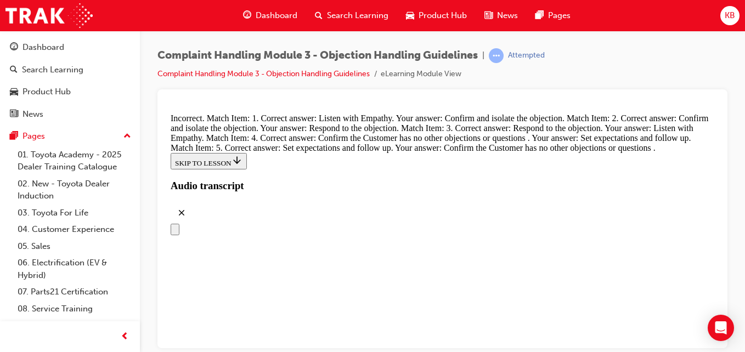
scroll to position [4304, 0]
drag, startPoint x: 329, startPoint y: 329, endPoint x: 524, endPoint y: 187, distance: 240.7
drag, startPoint x: 355, startPoint y: 301, endPoint x: 539, endPoint y: 255, distance: 189.4
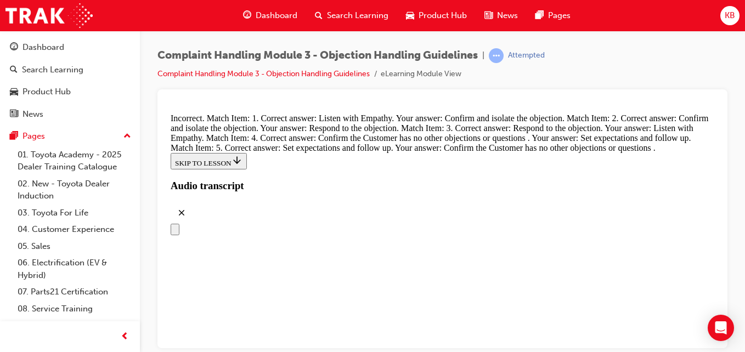
drag, startPoint x: 317, startPoint y: 308, endPoint x: 519, endPoint y: 302, distance: 202.5
drag, startPoint x: 323, startPoint y: 195, endPoint x: 547, endPoint y: 197, distance: 224.4
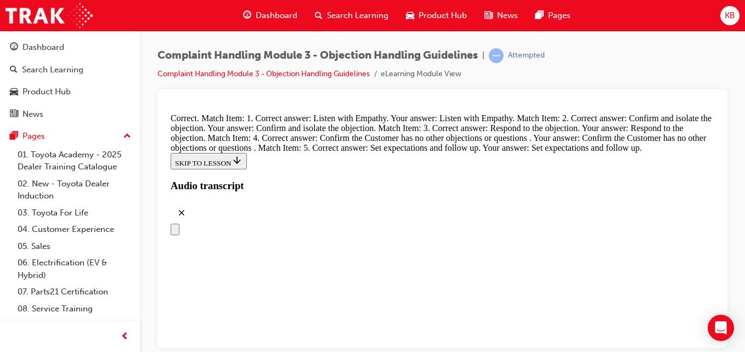
drag, startPoint x: 438, startPoint y: 292, endPoint x: 437, endPoint y: 285, distance: 7.2
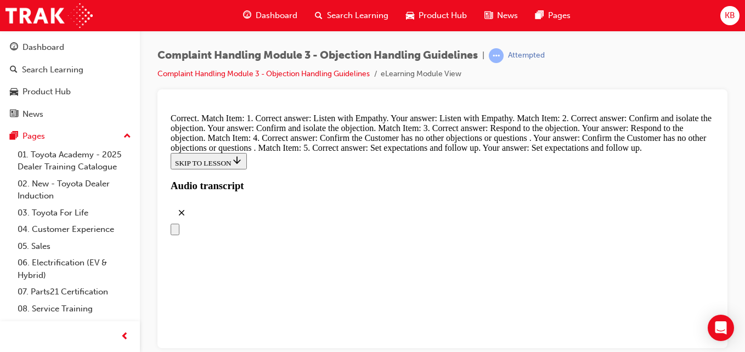
radio input "true"
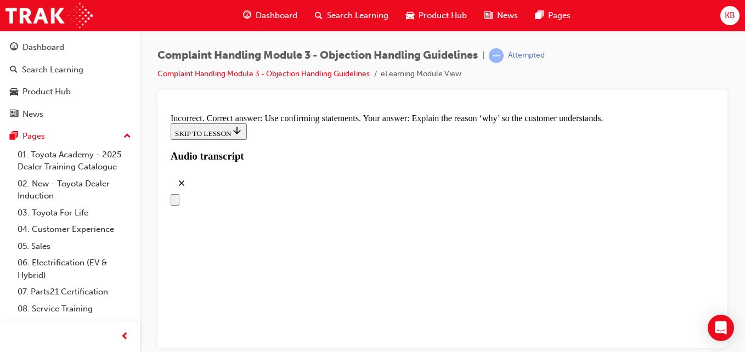
scroll to position [4985, 0]
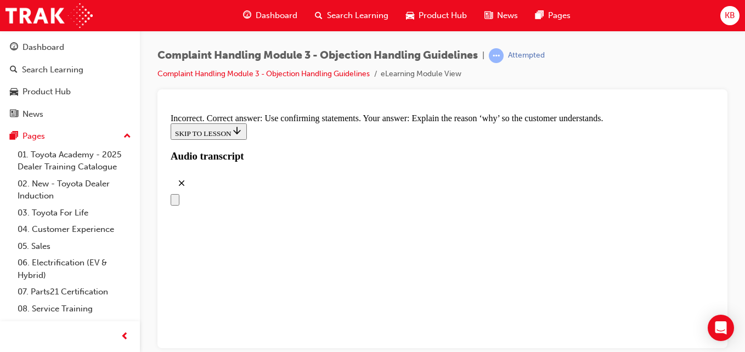
radio input "true"
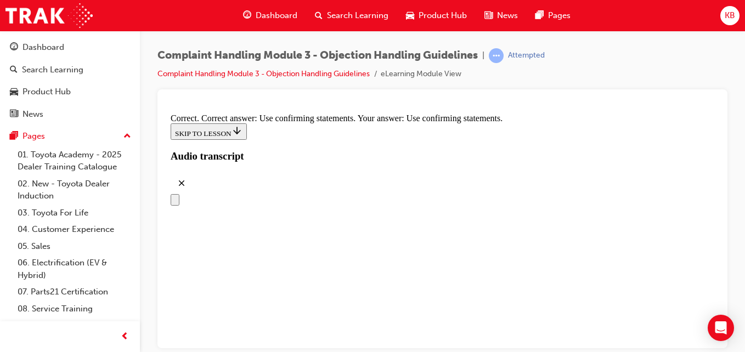
radio input "true"
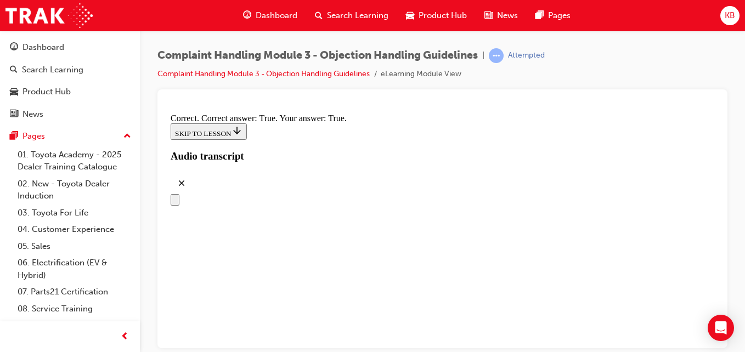
drag, startPoint x: 285, startPoint y: 241, endPoint x: 296, endPoint y: 235, distance: 12.3
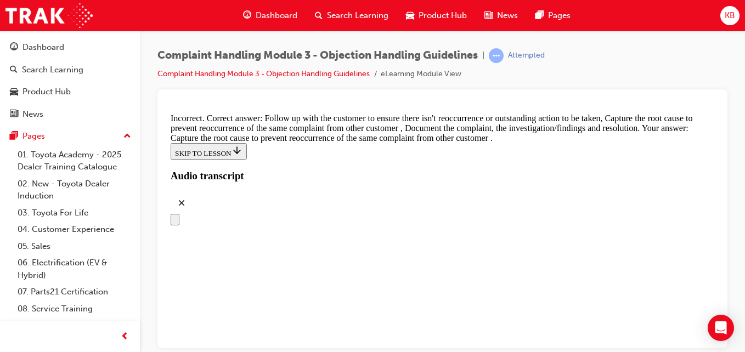
scroll to position [5867, 0]
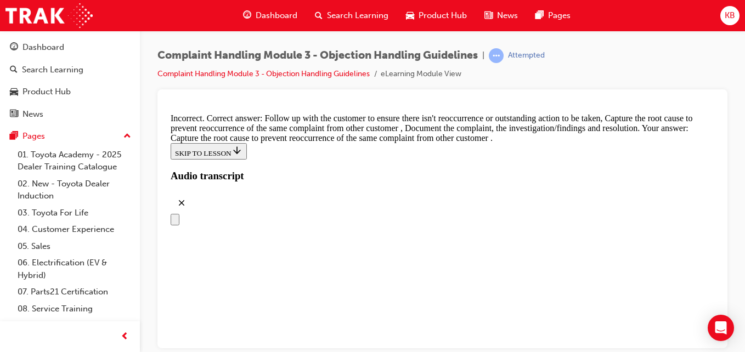
checkbox input "false"
drag, startPoint x: 448, startPoint y: 288, endPoint x: 446, endPoint y: 276, distance: 11.6
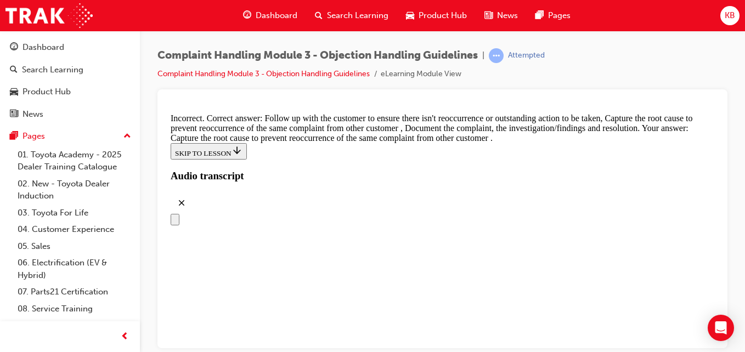
checkbox input "true"
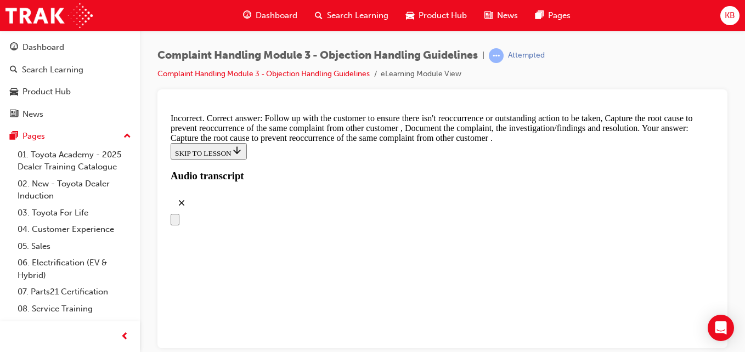
checkbox input "true"
drag, startPoint x: 283, startPoint y: 337, endPoint x: 312, endPoint y: 307, distance: 41.5
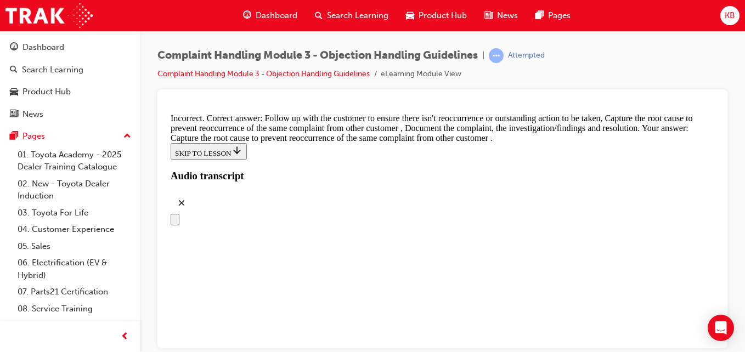
checkbox input "true"
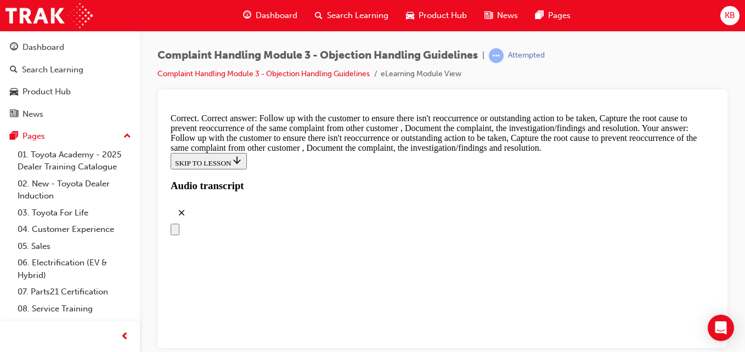
scroll to position [5879, 0]
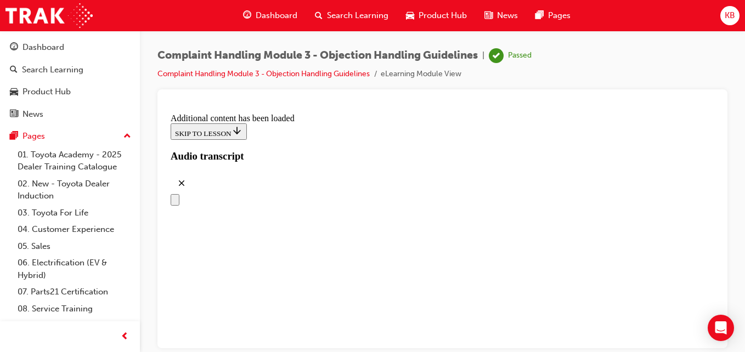
scroll to position [5045, 0]
click at [175, 202] on icon "Open navigation menu" at bounding box center [175, 202] width 0 height 0
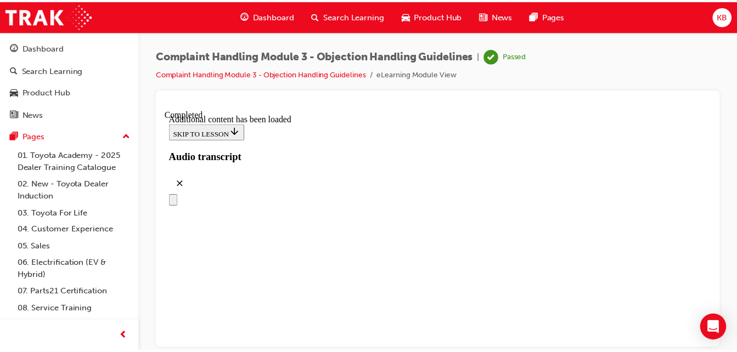
scroll to position [2643, 0]
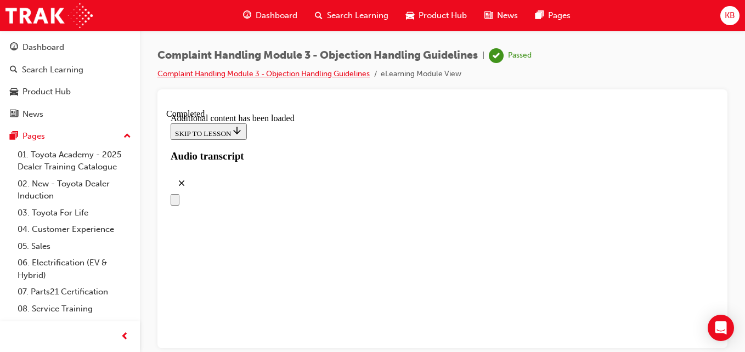
click at [196, 76] on link "Complaint Handling Module 3 - Objection Handling Guidelines" at bounding box center [263, 73] width 212 height 9
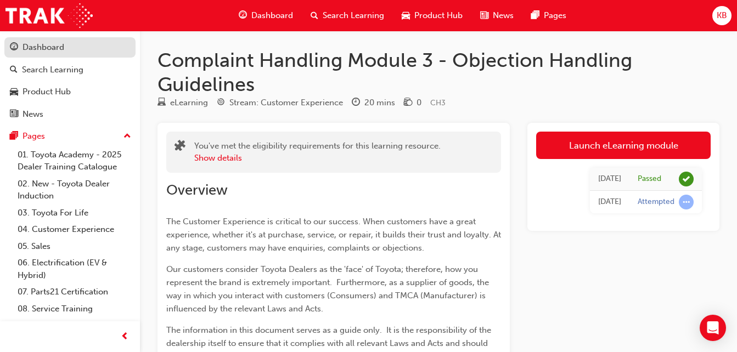
click at [38, 46] on div "Dashboard" at bounding box center [43, 47] width 42 height 13
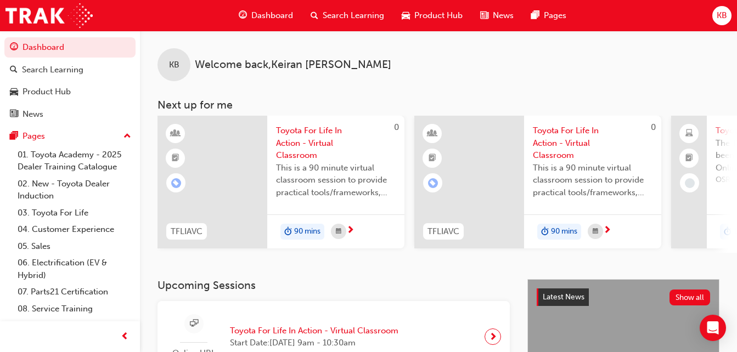
click at [347, 14] on span "Search Learning" at bounding box center [353, 15] width 61 height 13
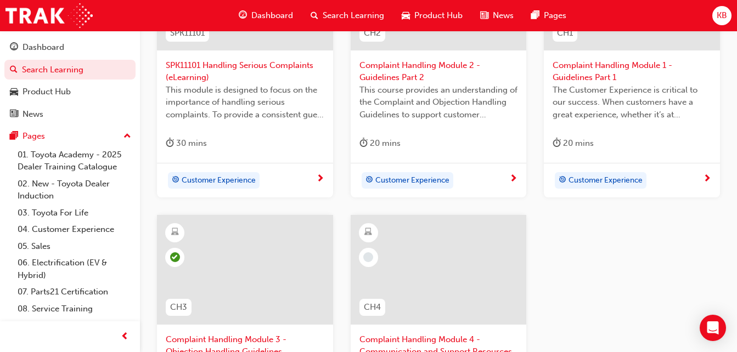
scroll to position [329, 0]
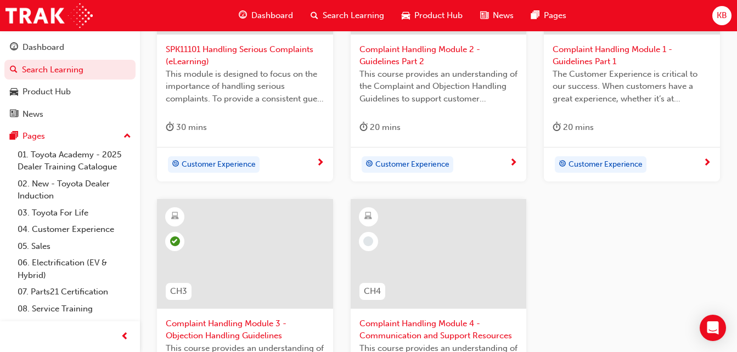
click at [406, 250] on div at bounding box center [439, 254] width 176 height 110
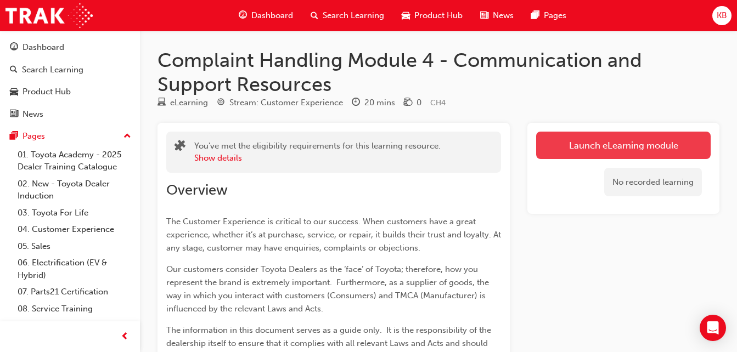
click at [560, 145] on link "Launch eLearning module" at bounding box center [623, 145] width 174 height 27
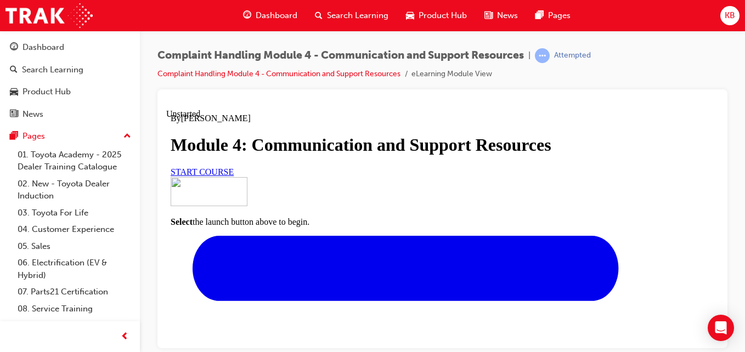
click at [234, 176] on span "START COURSE" at bounding box center [202, 171] width 63 height 9
